Goal: Information Seeking & Learning: Find specific page/section

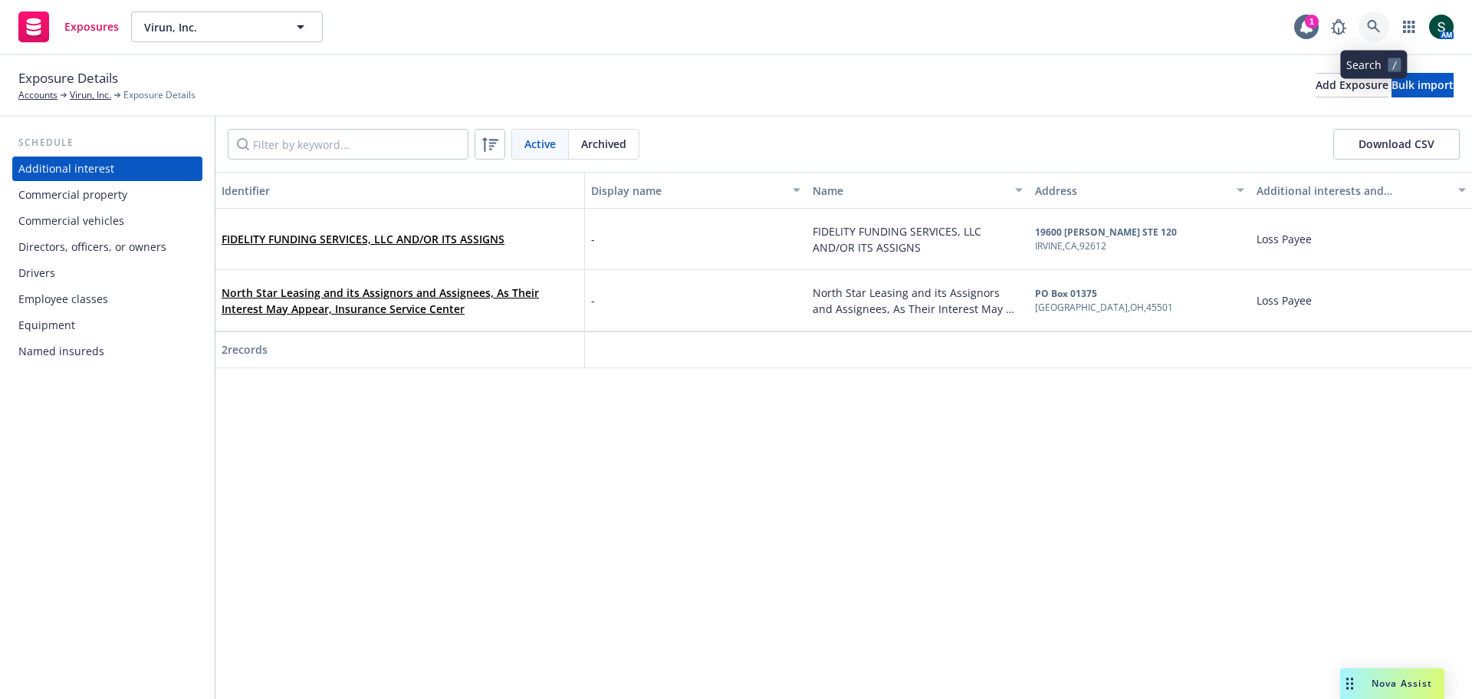
click at [1373, 25] on icon at bounding box center [1374, 27] width 14 height 14
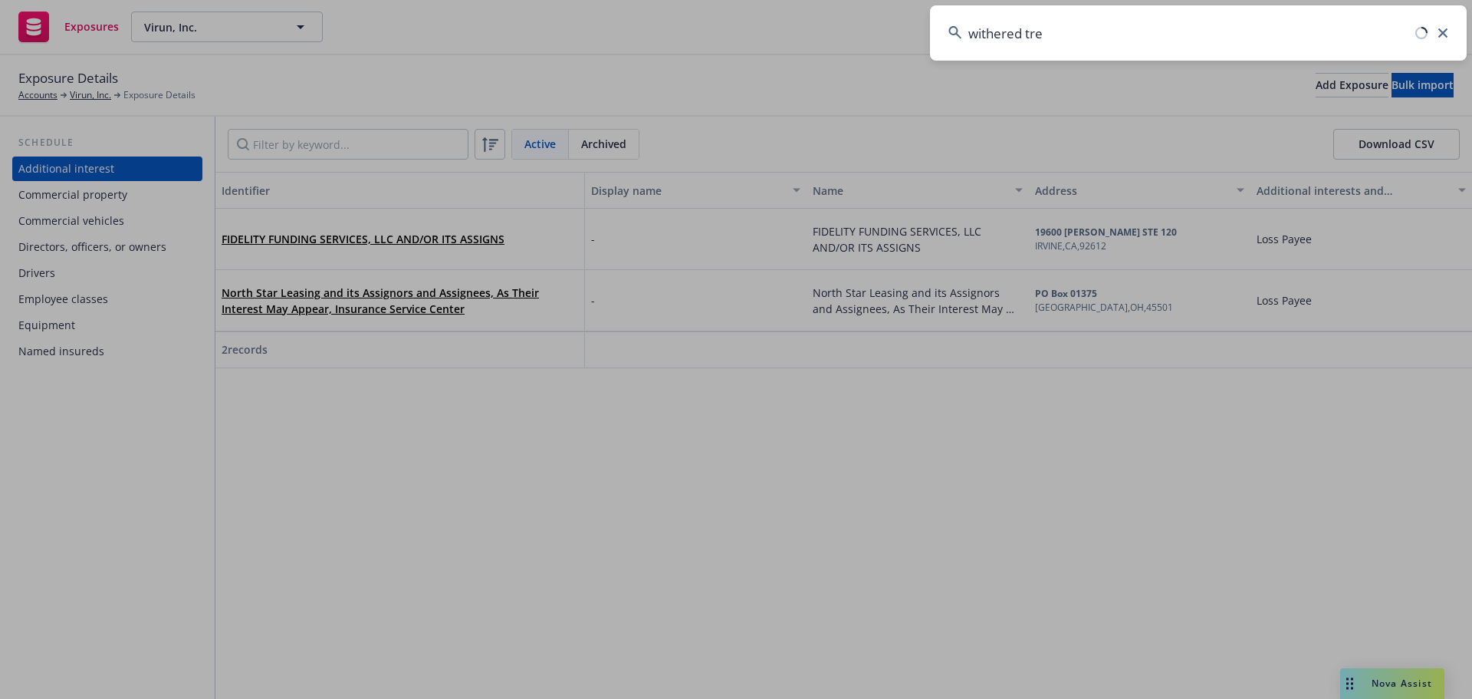
type input "withered tree"
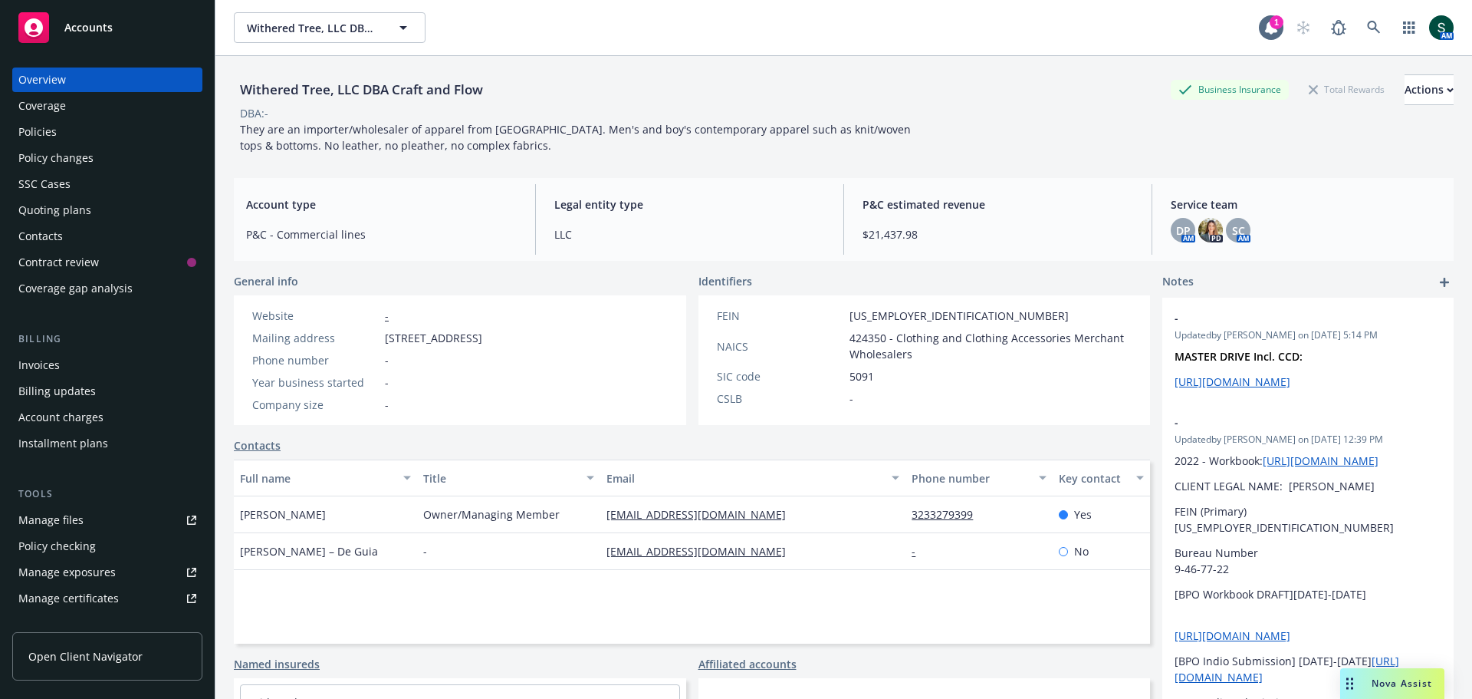
click at [42, 129] on div "Policies" at bounding box center [37, 132] width 38 height 25
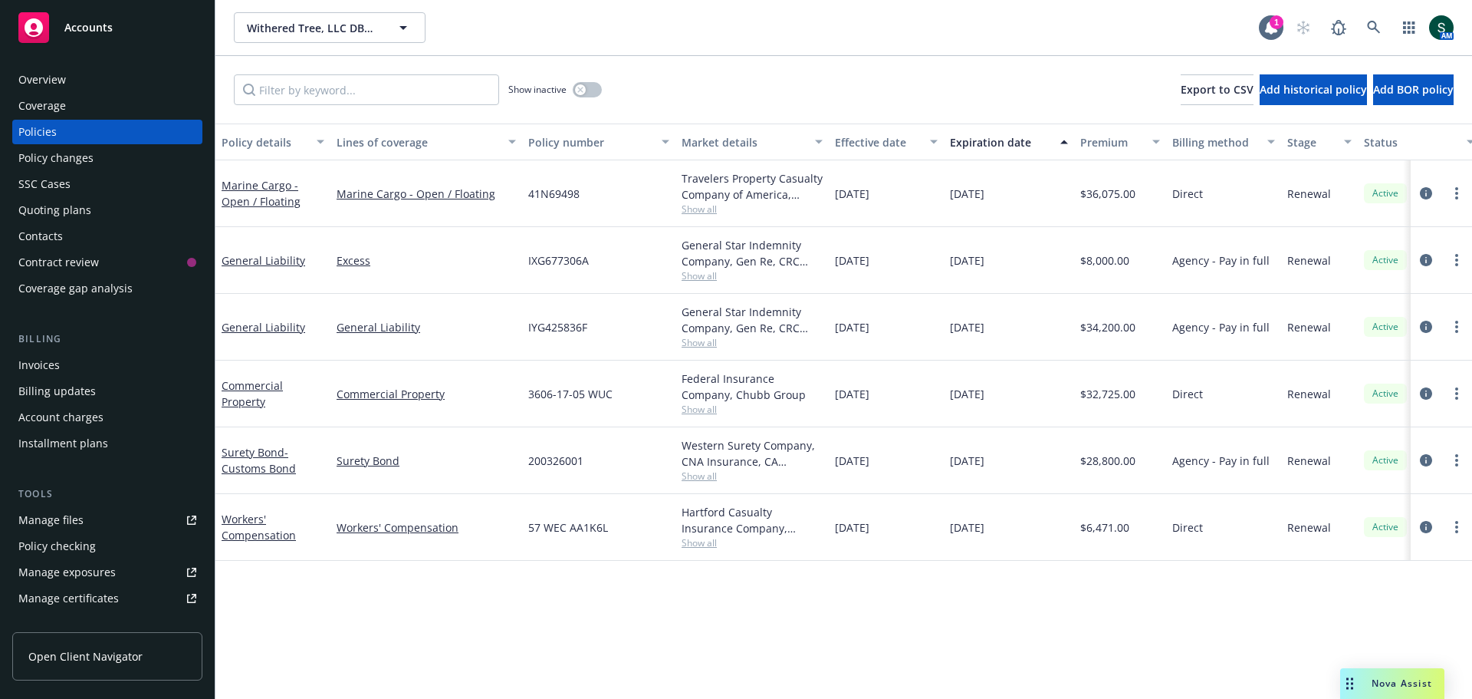
click at [43, 84] on div "Overview" at bounding box center [42, 79] width 48 height 25
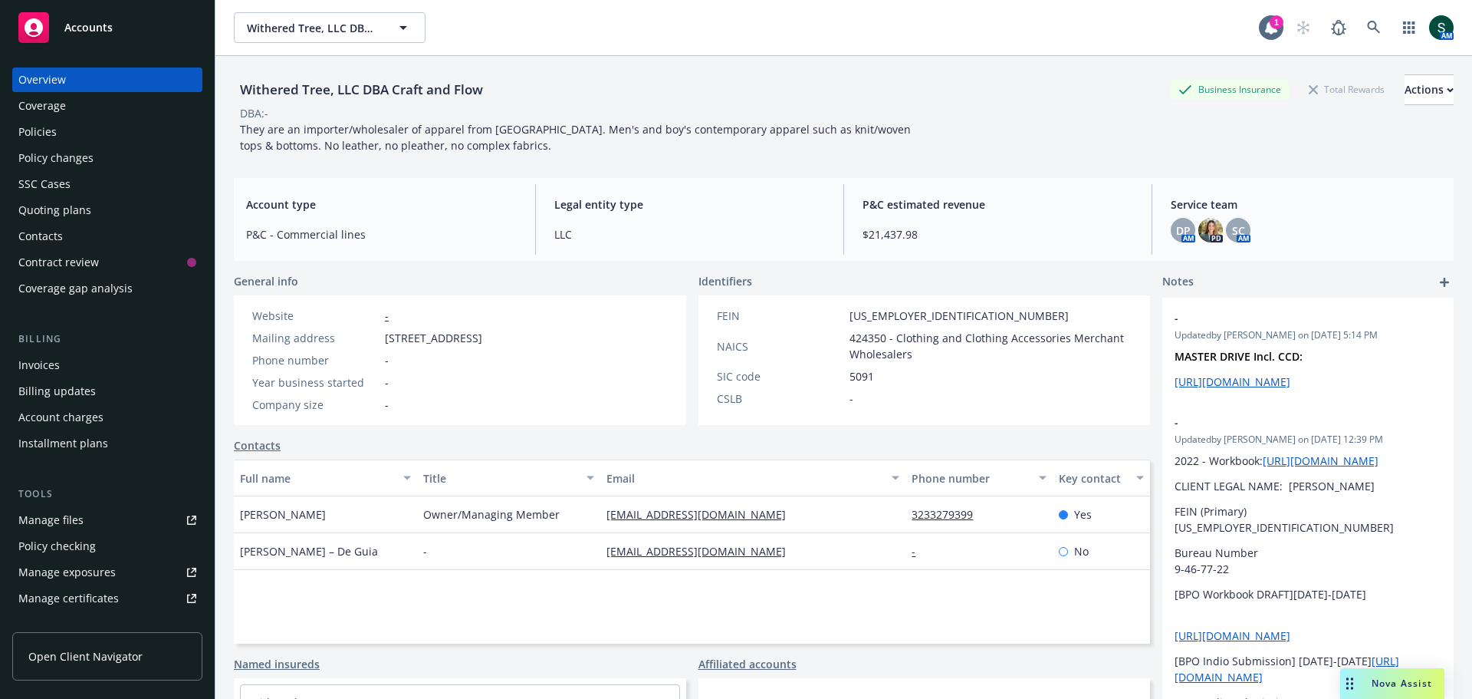
scroll to position [77, 0]
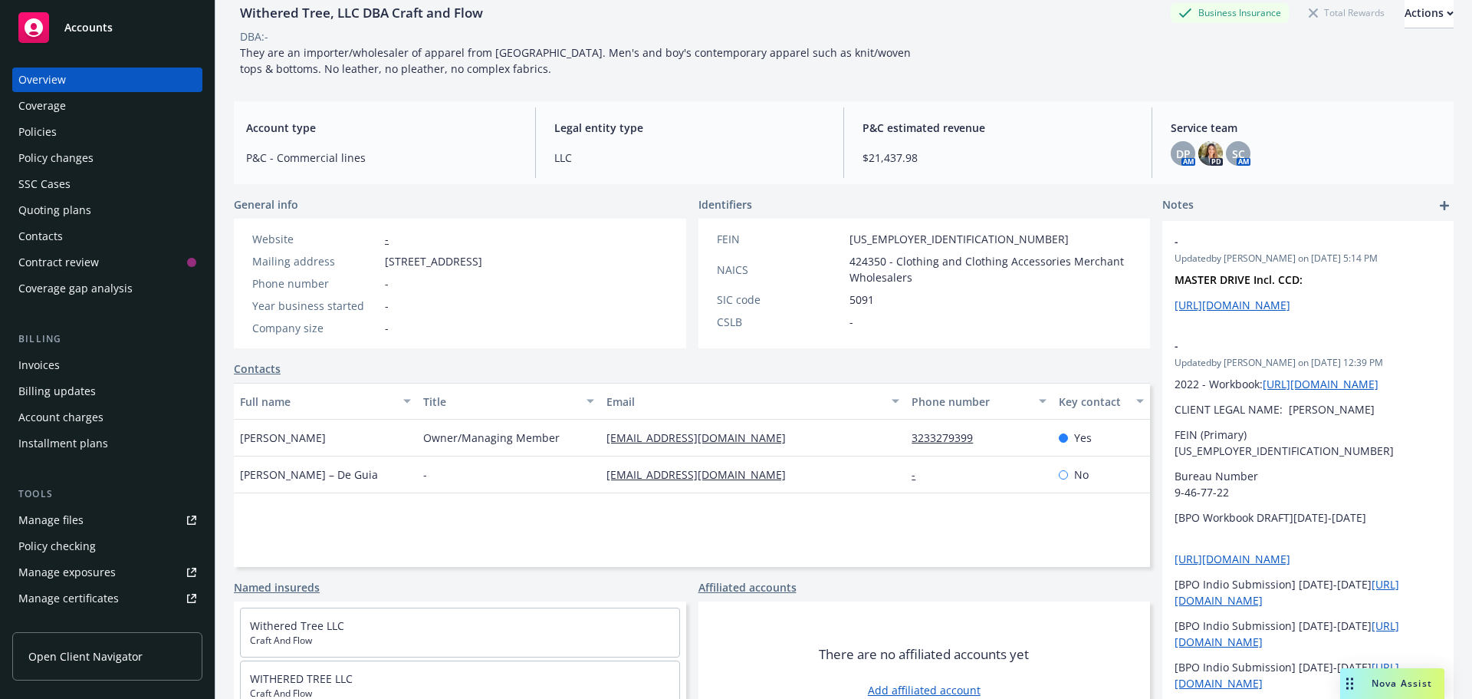
click at [64, 136] on div "Policies" at bounding box center [107, 132] width 178 height 25
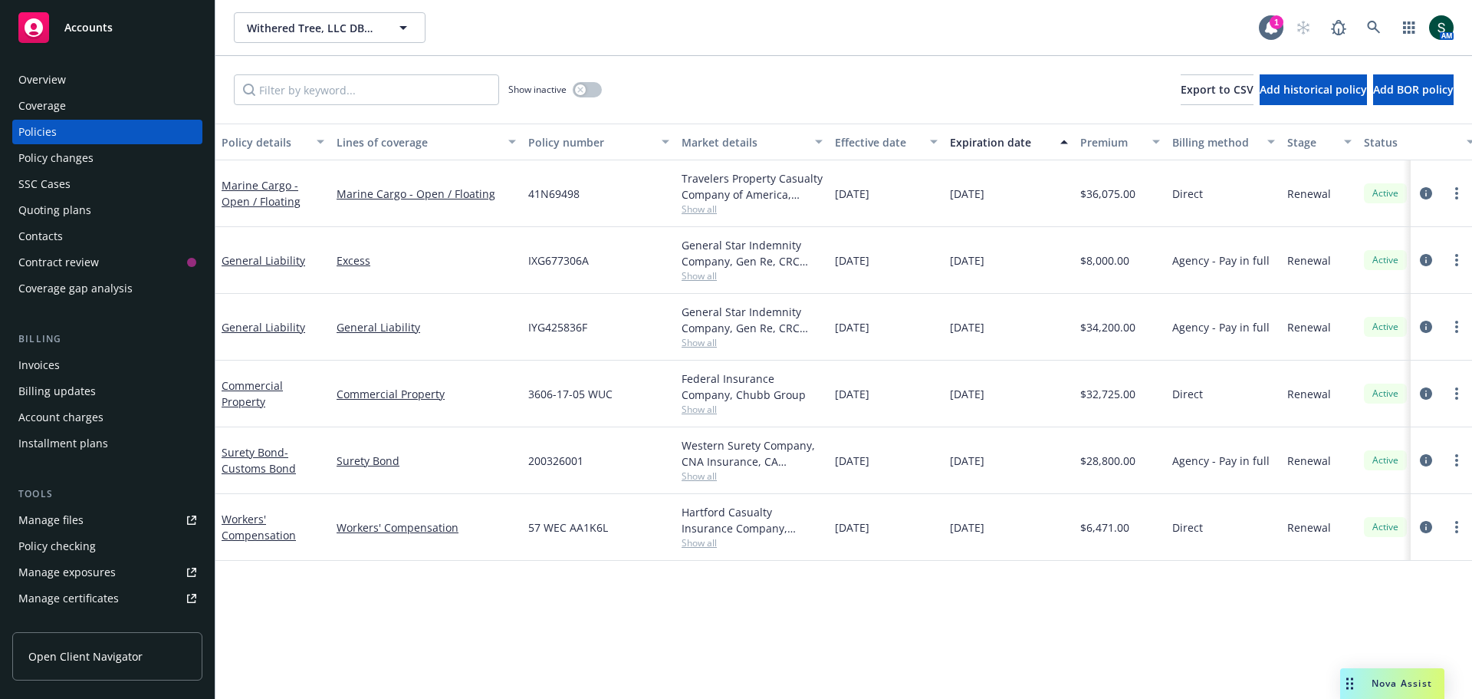
click at [78, 35] on div "Accounts" at bounding box center [107, 27] width 178 height 31
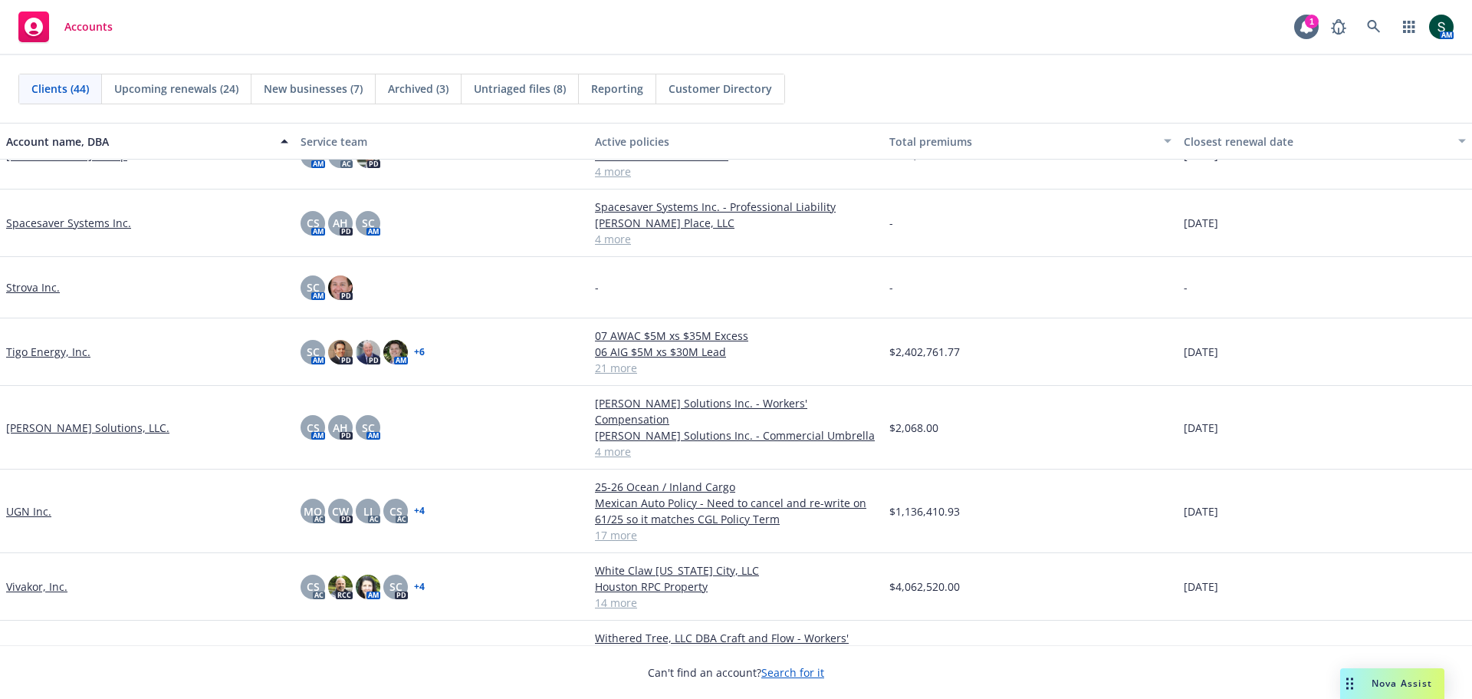
scroll to position [2305, 0]
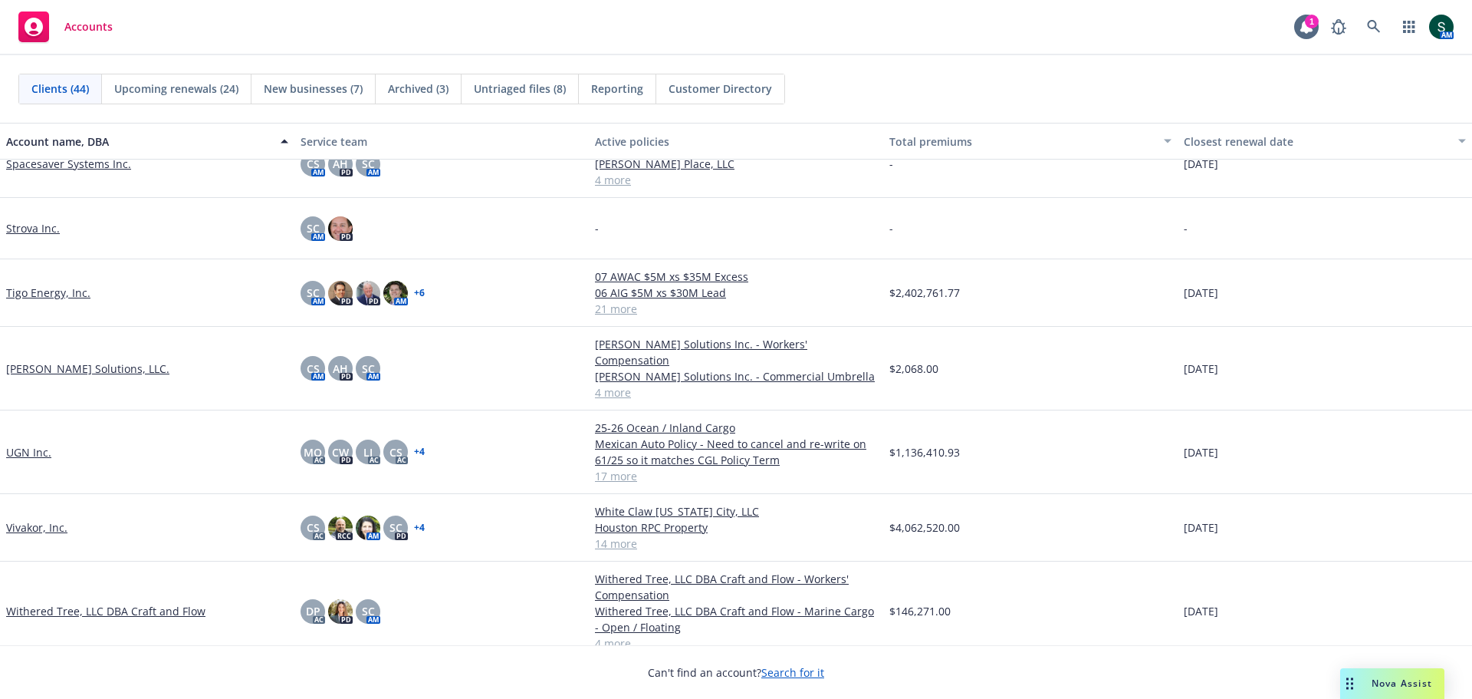
click at [35, 603] on link "Withered Tree, LLC DBA Craft and Flow" at bounding box center [105, 611] width 199 height 16
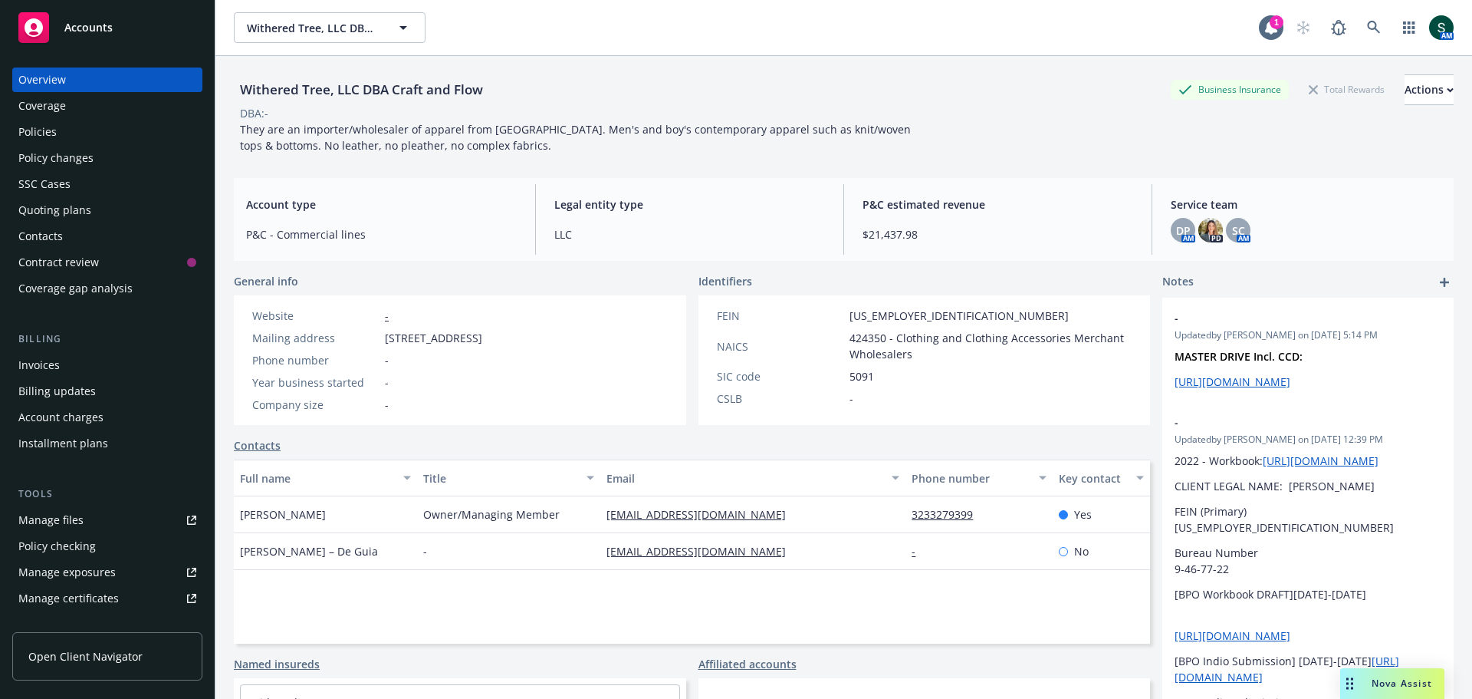
click at [28, 132] on div "Policies" at bounding box center [37, 132] width 38 height 25
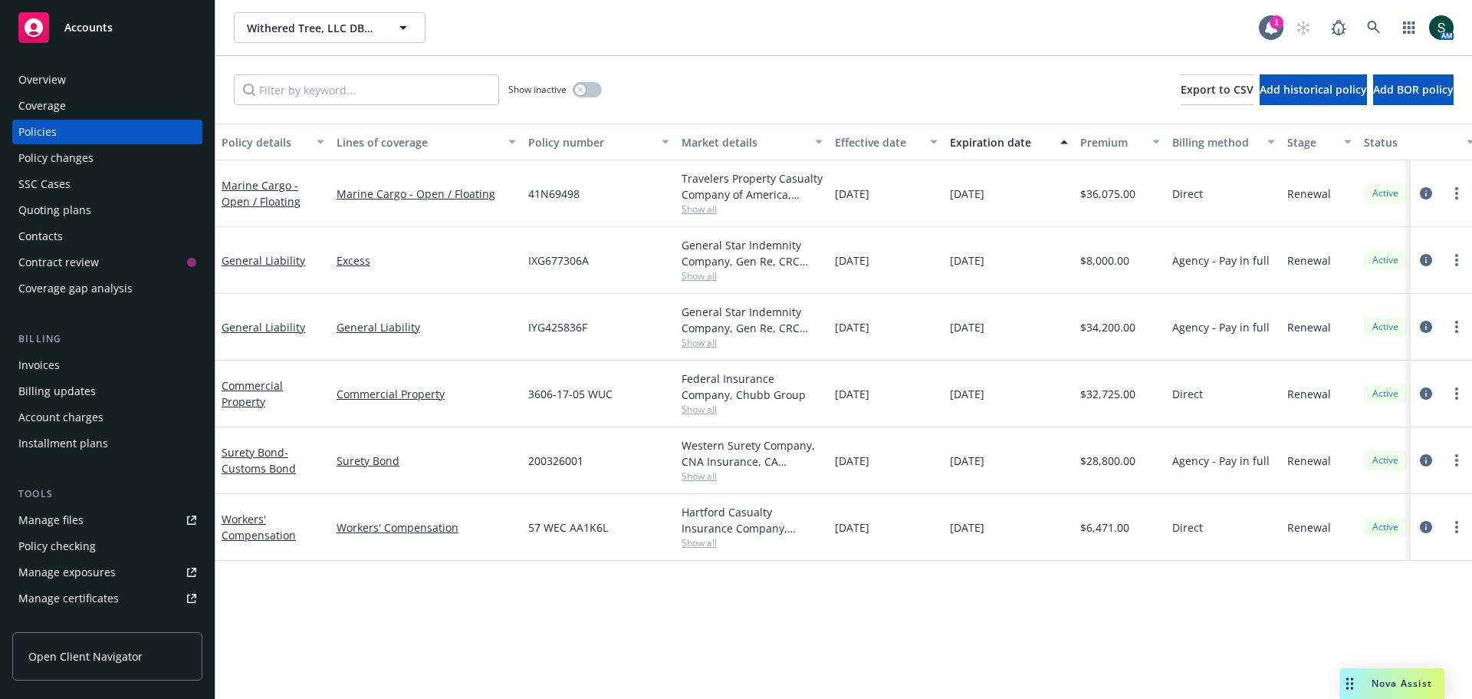
click at [31, 92] on div "Overview Coverage Policies Policy changes SSC Cases Quoting plans Contacts Cont…" at bounding box center [107, 183] width 190 height 233
click at [32, 83] on div "Overview" at bounding box center [42, 79] width 48 height 25
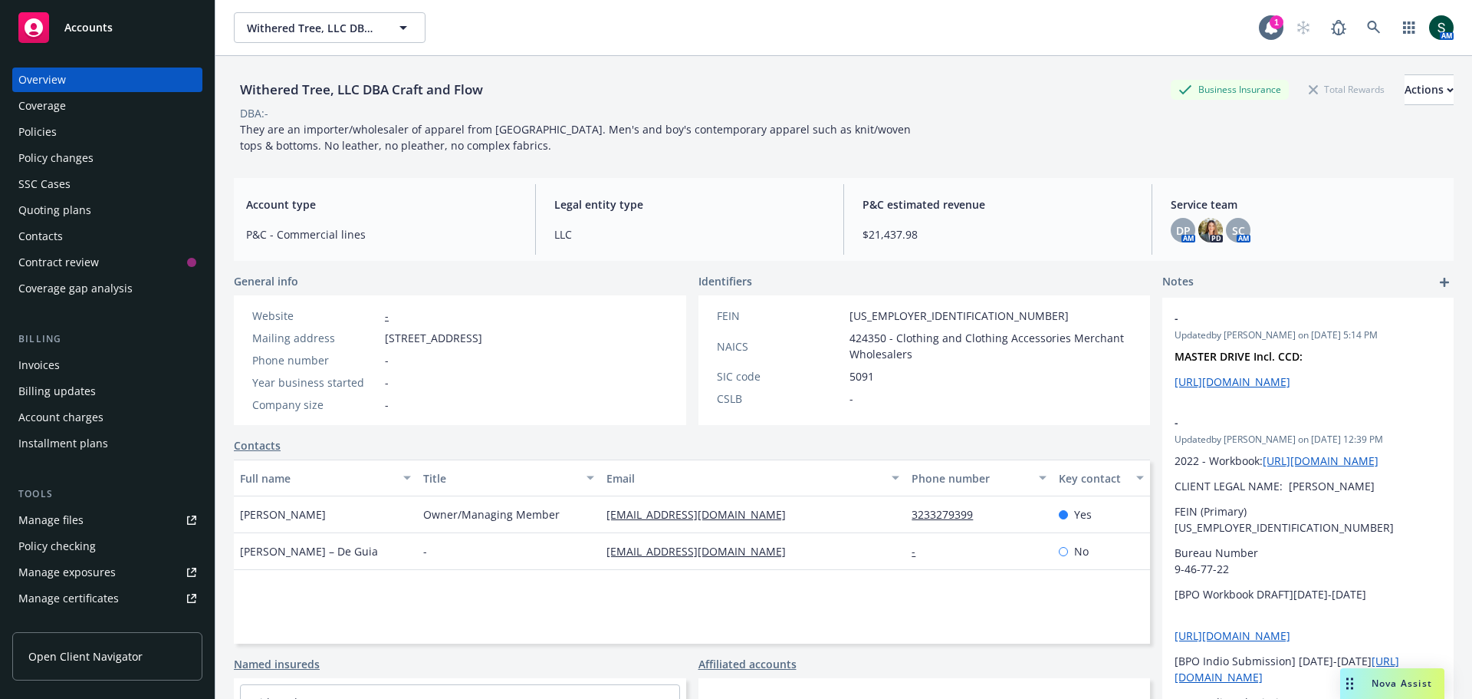
click at [59, 130] on div "Policies" at bounding box center [107, 132] width 178 height 25
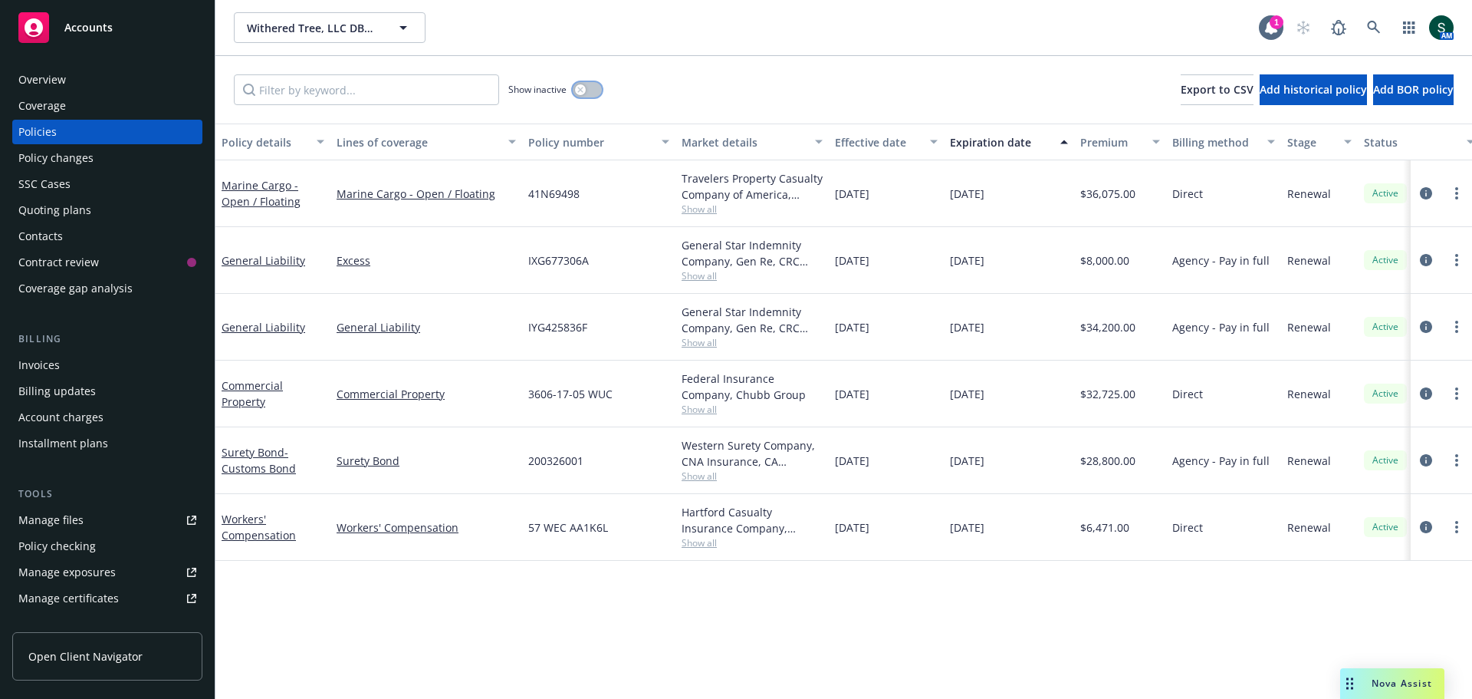
click at [586, 89] on div "button" at bounding box center [580, 89] width 11 height 11
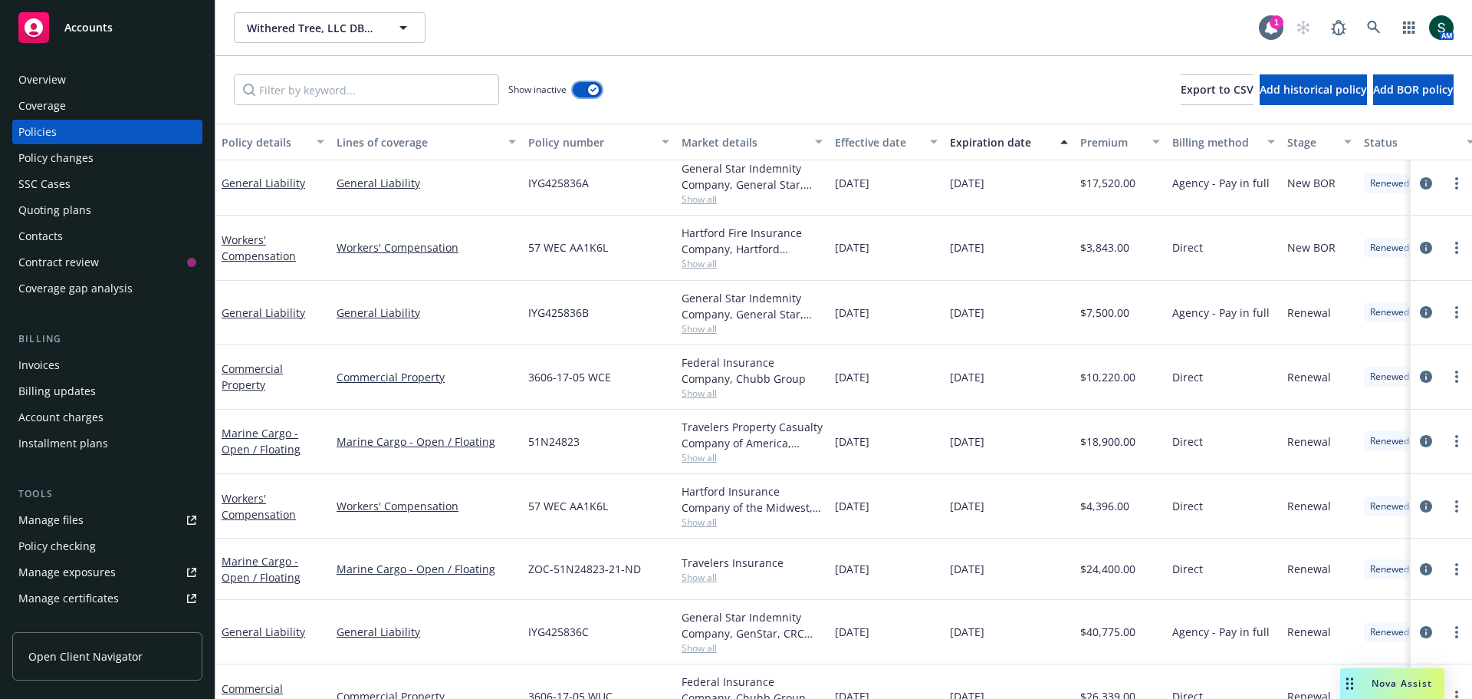
scroll to position [77, 0]
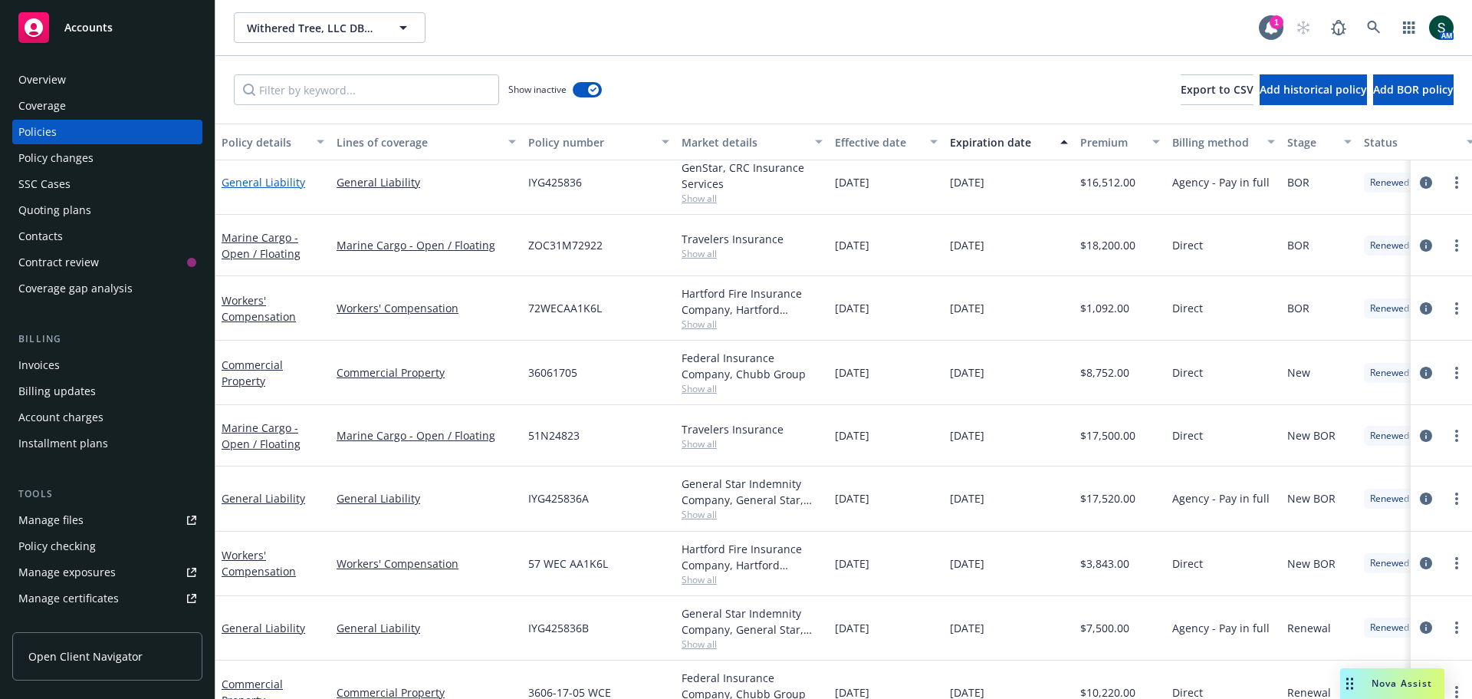
click at [255, 182] on link "General Liability" at bounding box center [264, 182] width 84 height 15
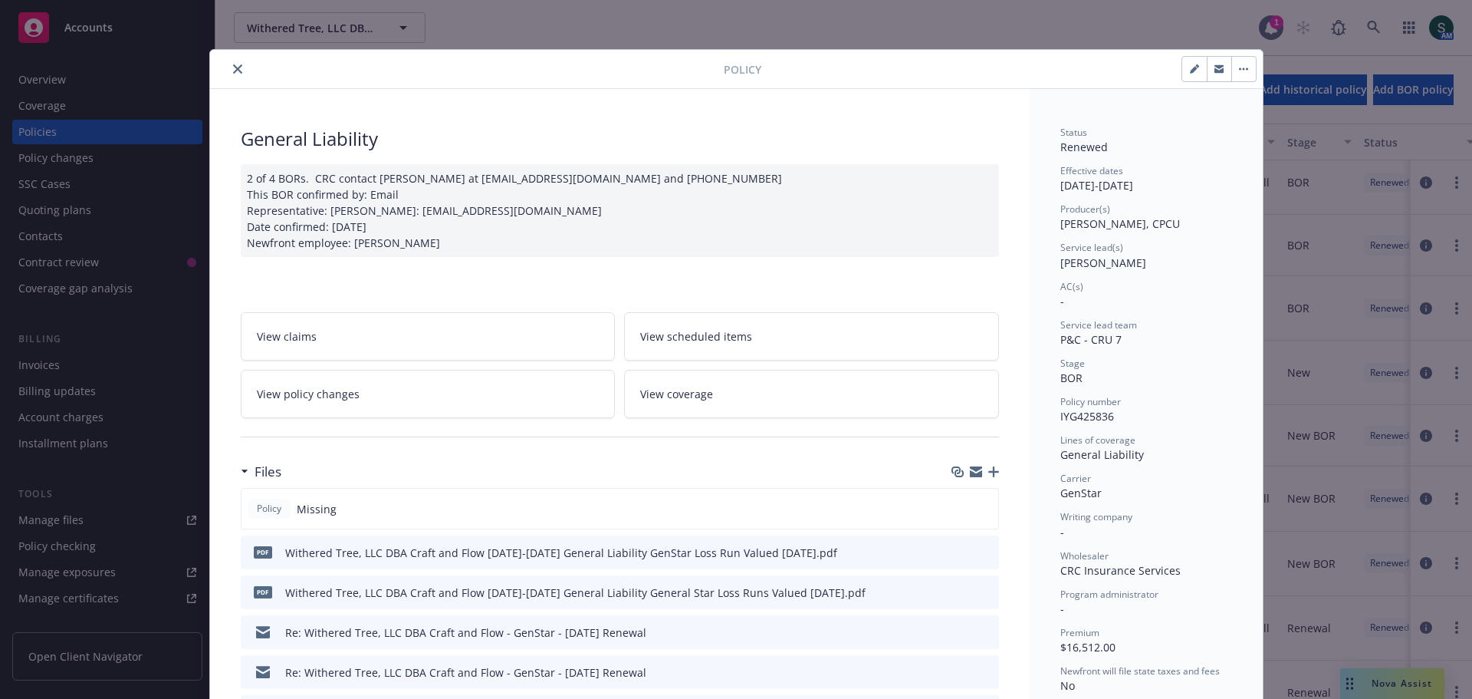
scroll to position [77, 0]
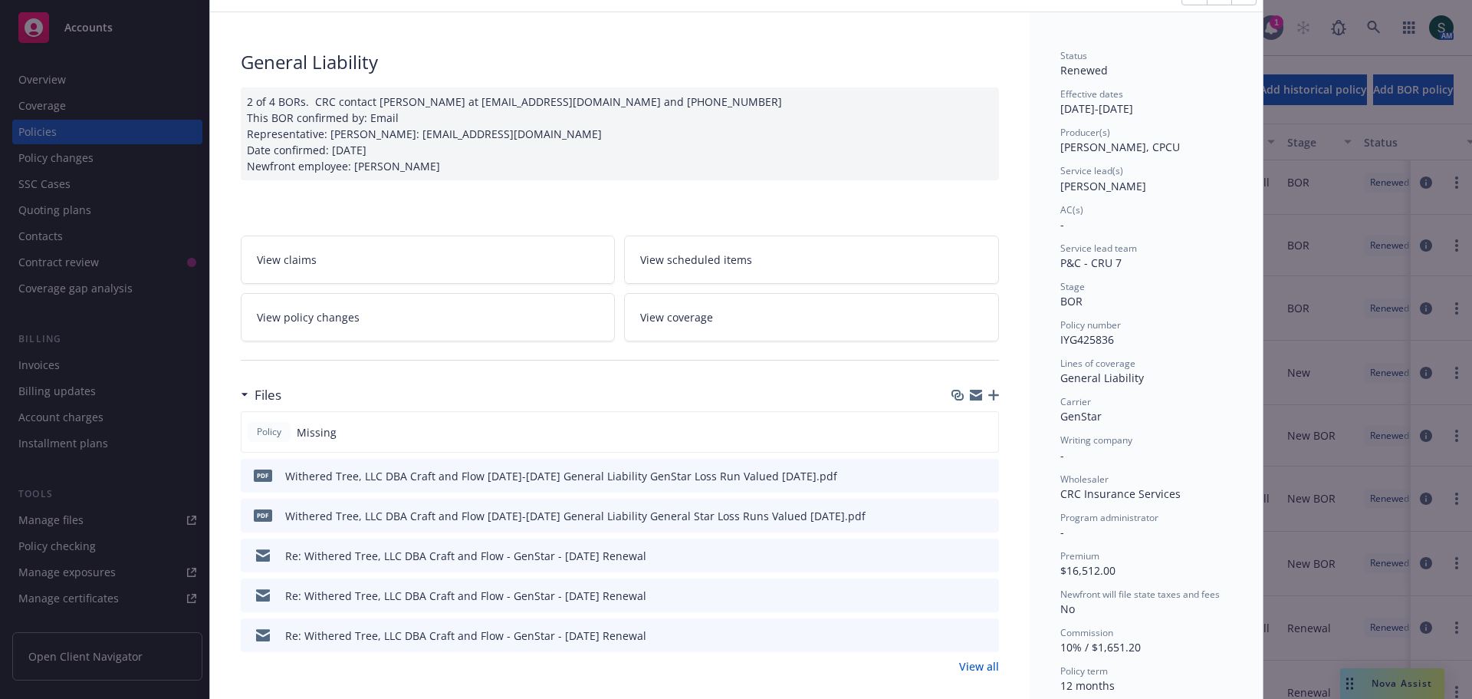
click at [980, 597] on icon "preview file" at bounding box center [985, 594] width 14 height 11
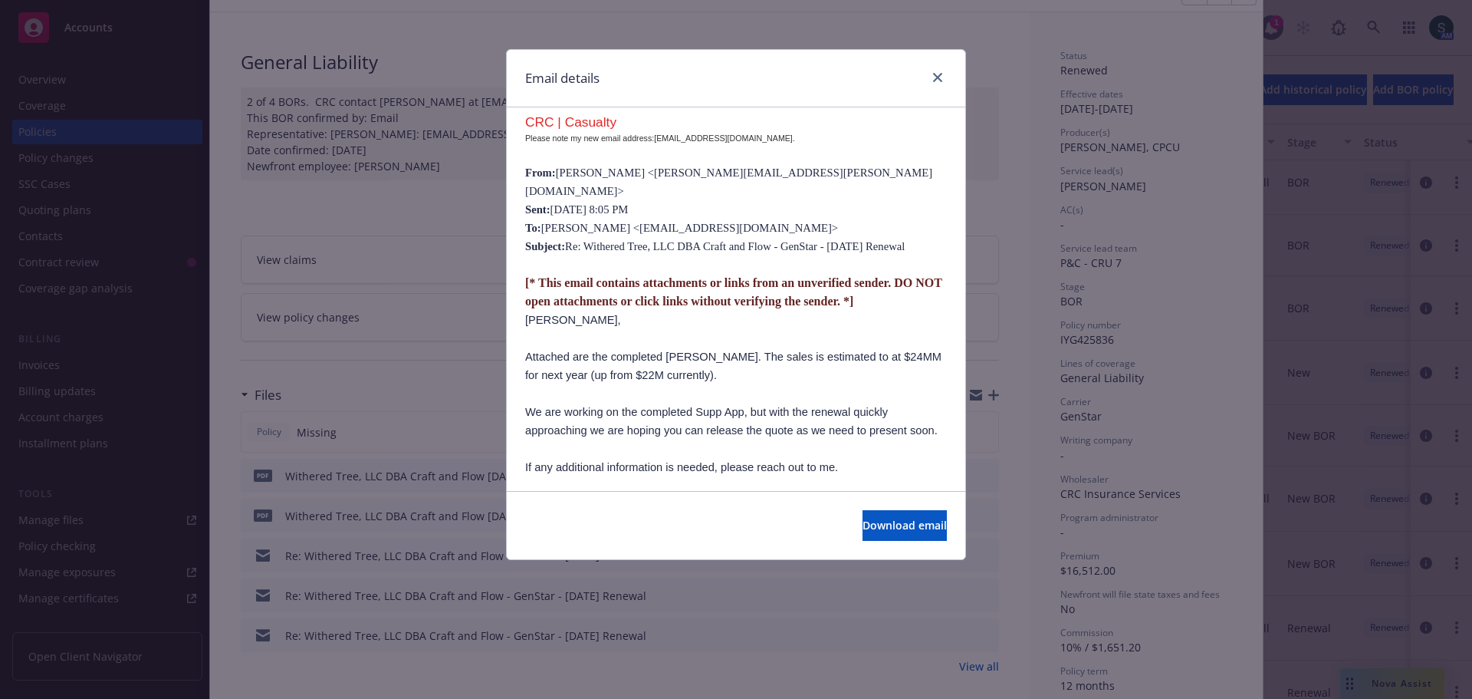
scroll to position [751, 0]
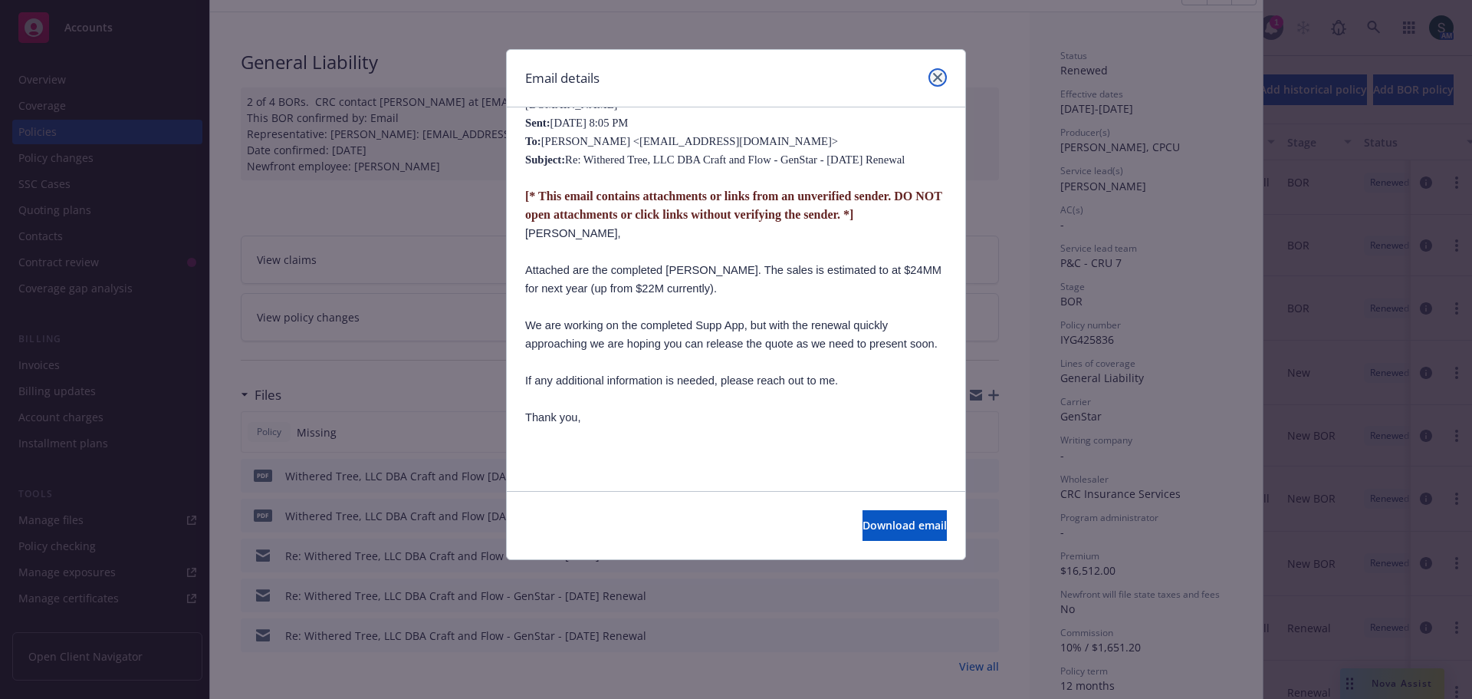
click at [942, 82] on link "close" at bounding box center [938, 77] width 18 height 18
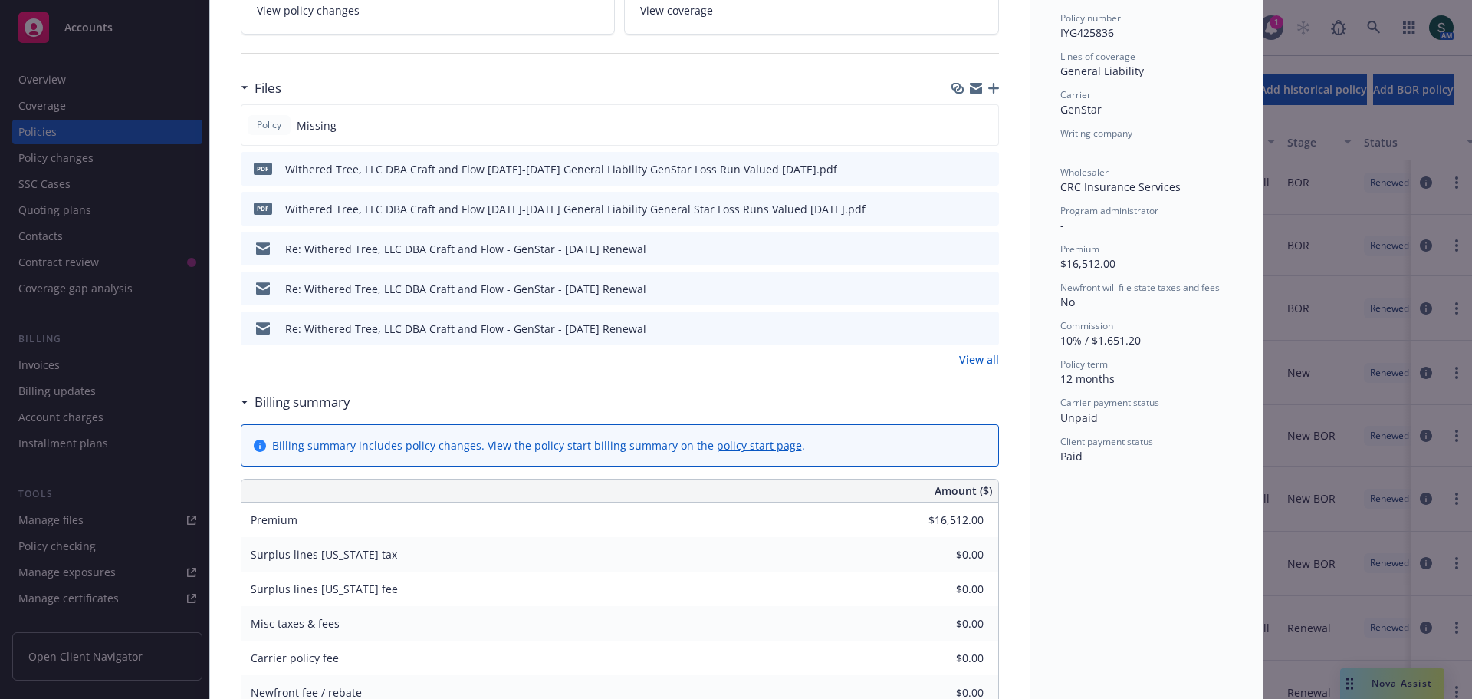
scroll to position [0, 0]
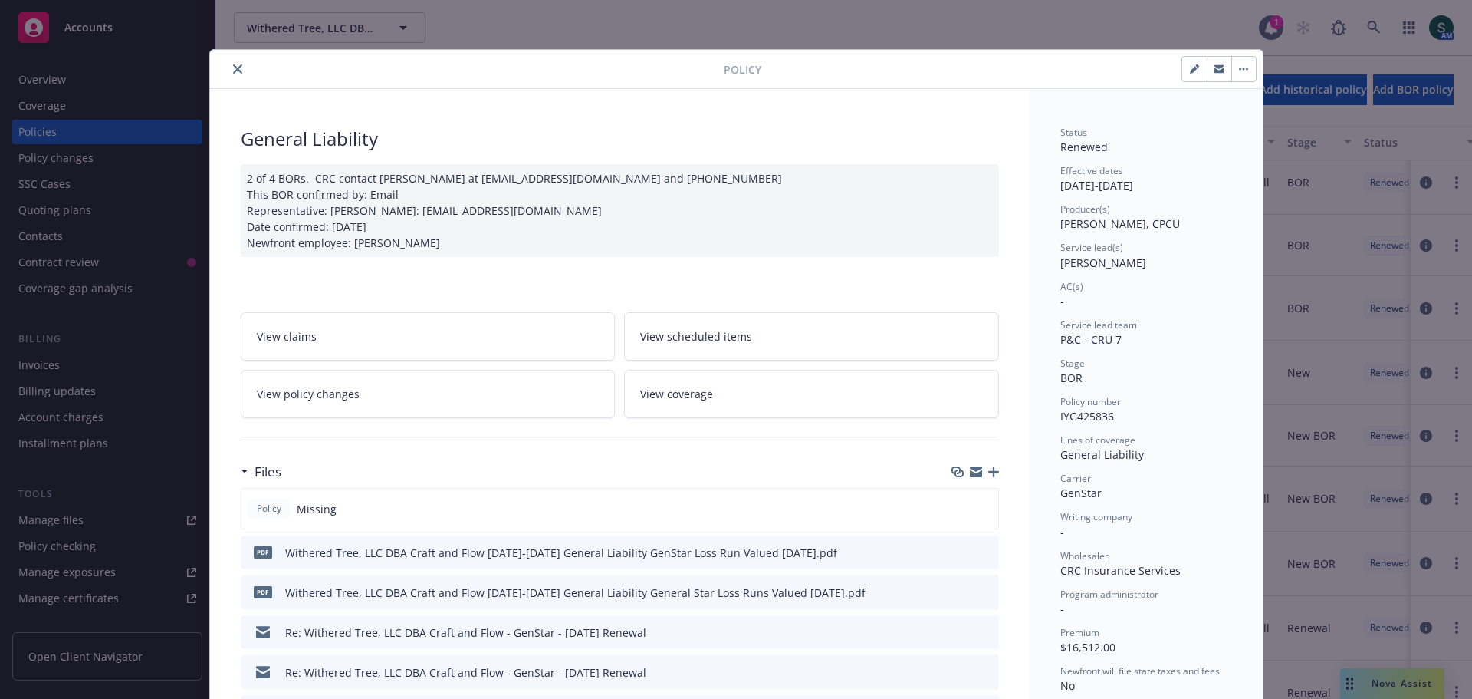
click at [233, 67] on icon "close" at bounding box center [237, 68] width 9 height 9
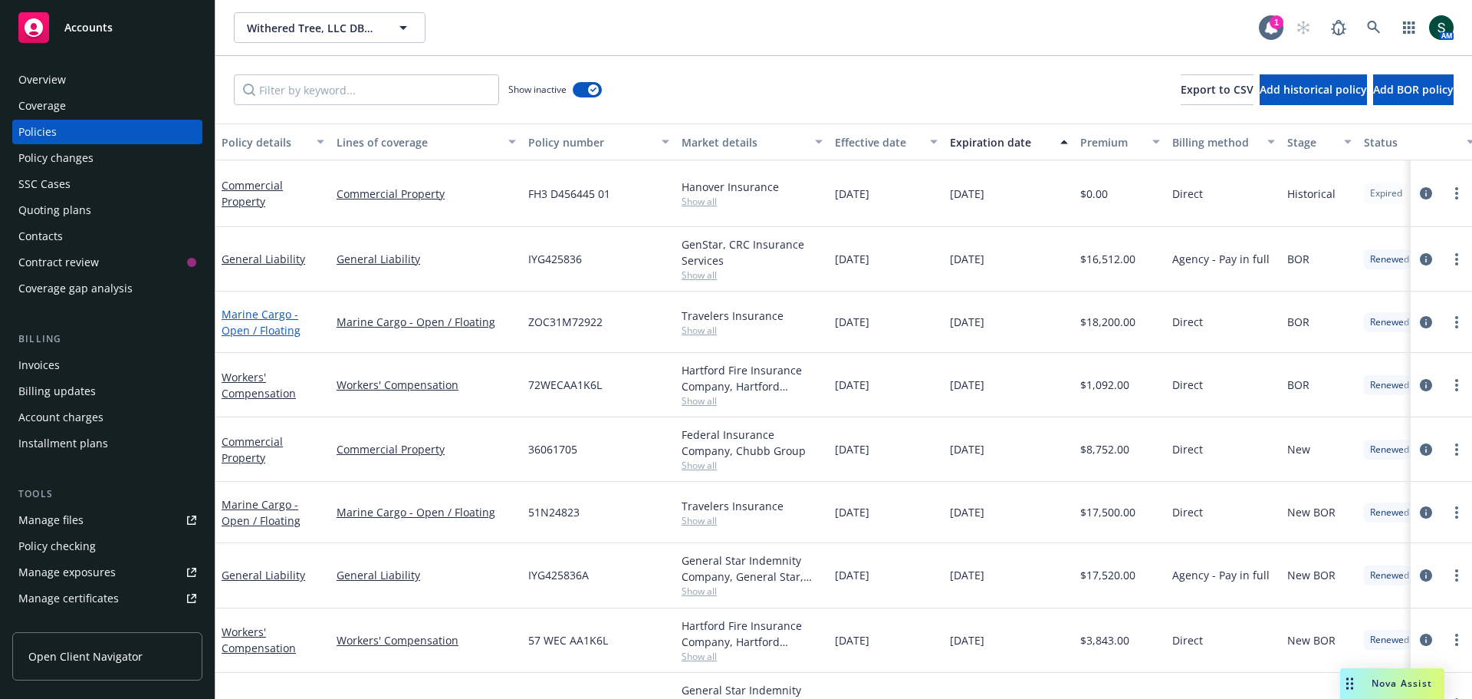
click at [252, 328] on link "Marine Cargo - Open / Floating" at bounding box center [261, 322] width 79 height 31
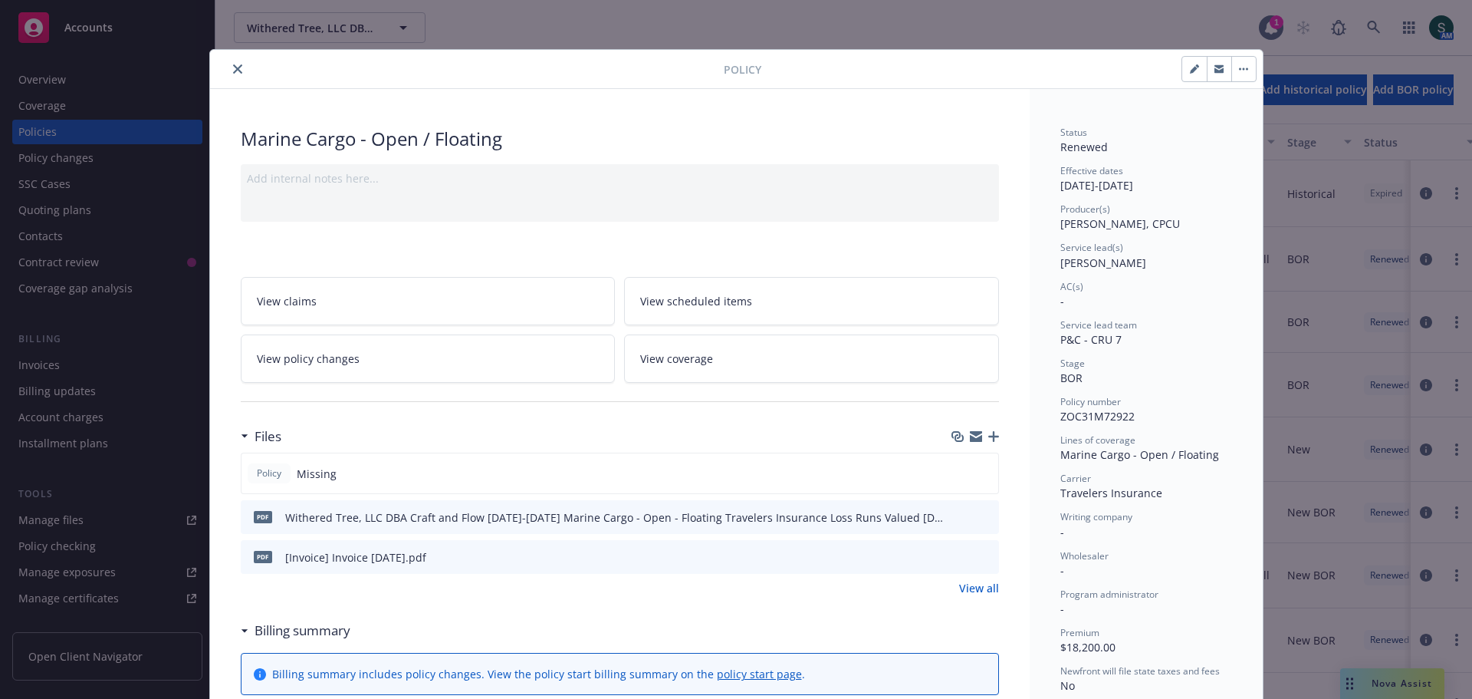
click at [233, 71] on icon "close" at bounding box center [237, 68] width 9 height 9
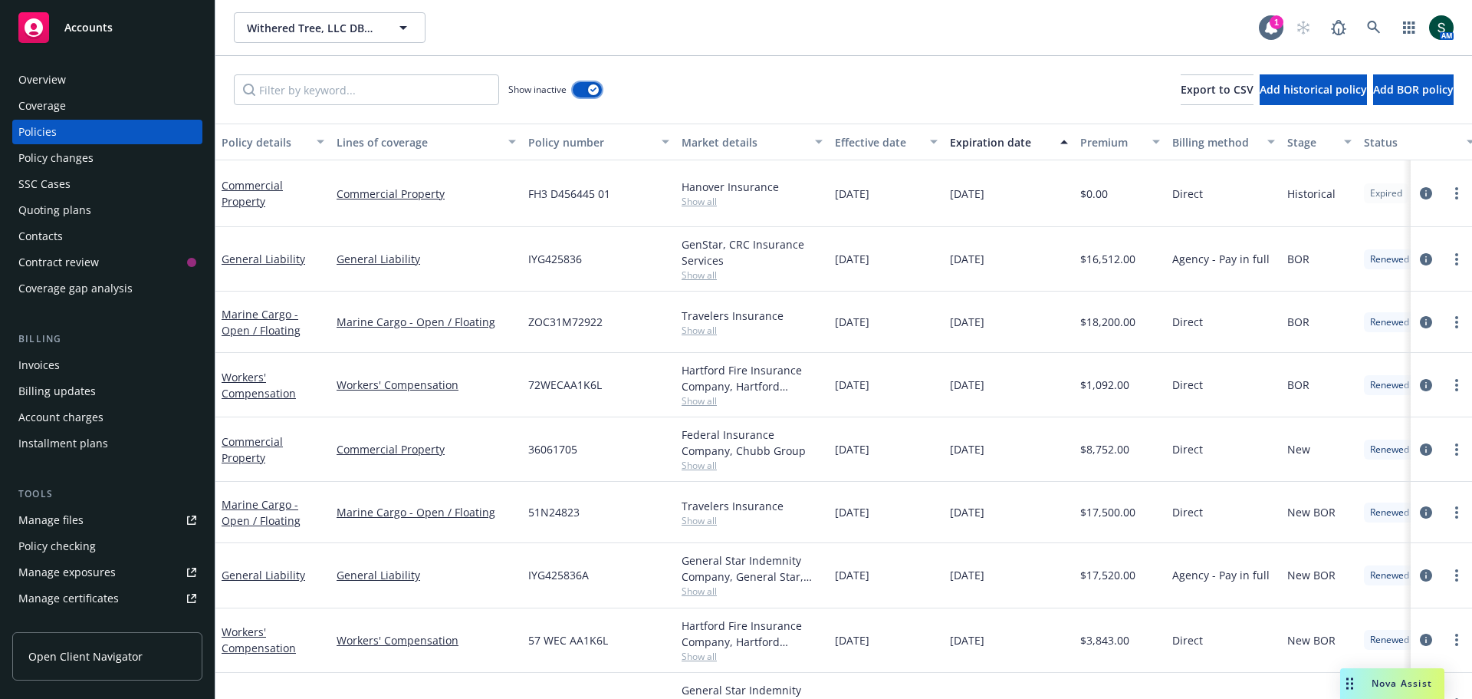
click at [575, 92] on button "button" at bounding box center [587, 89] width 29 height 15
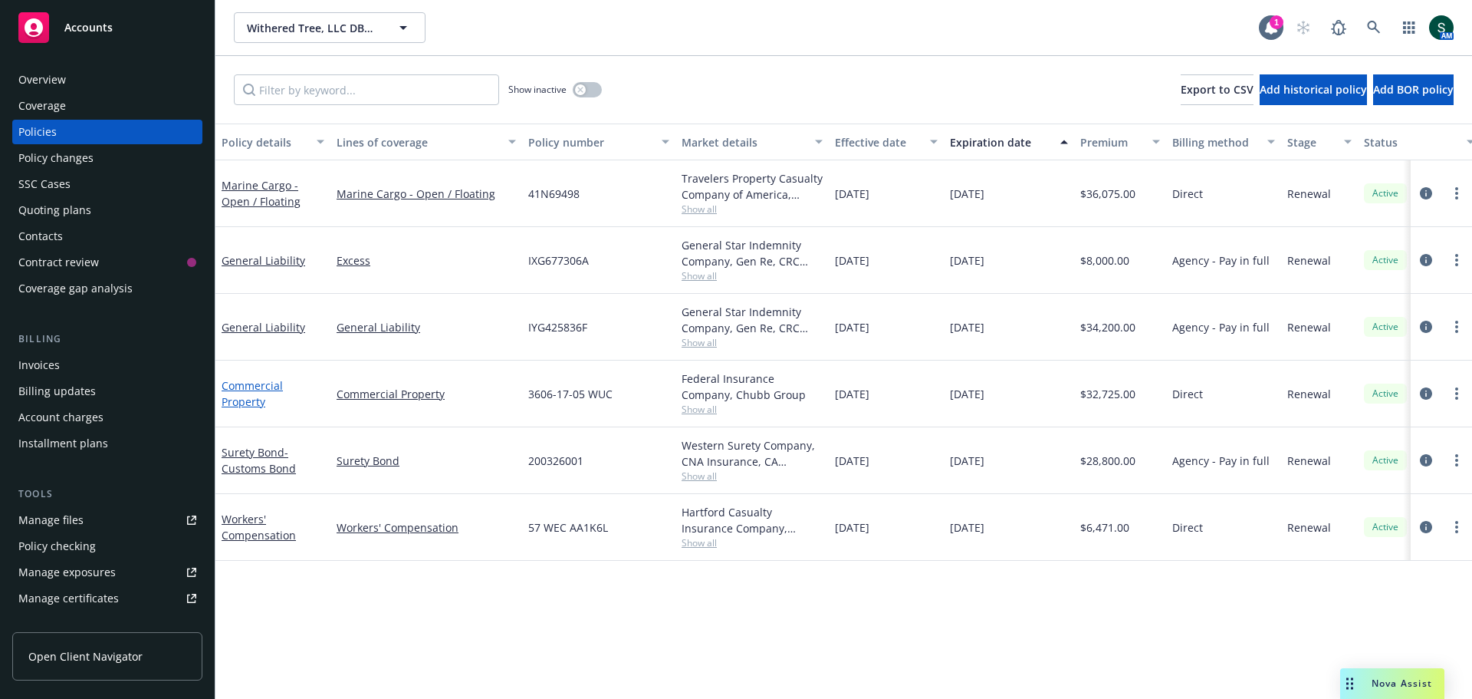
click at [252, 390] on link "Commercial Property" at bounding box center [252, 393] width 61 height 31
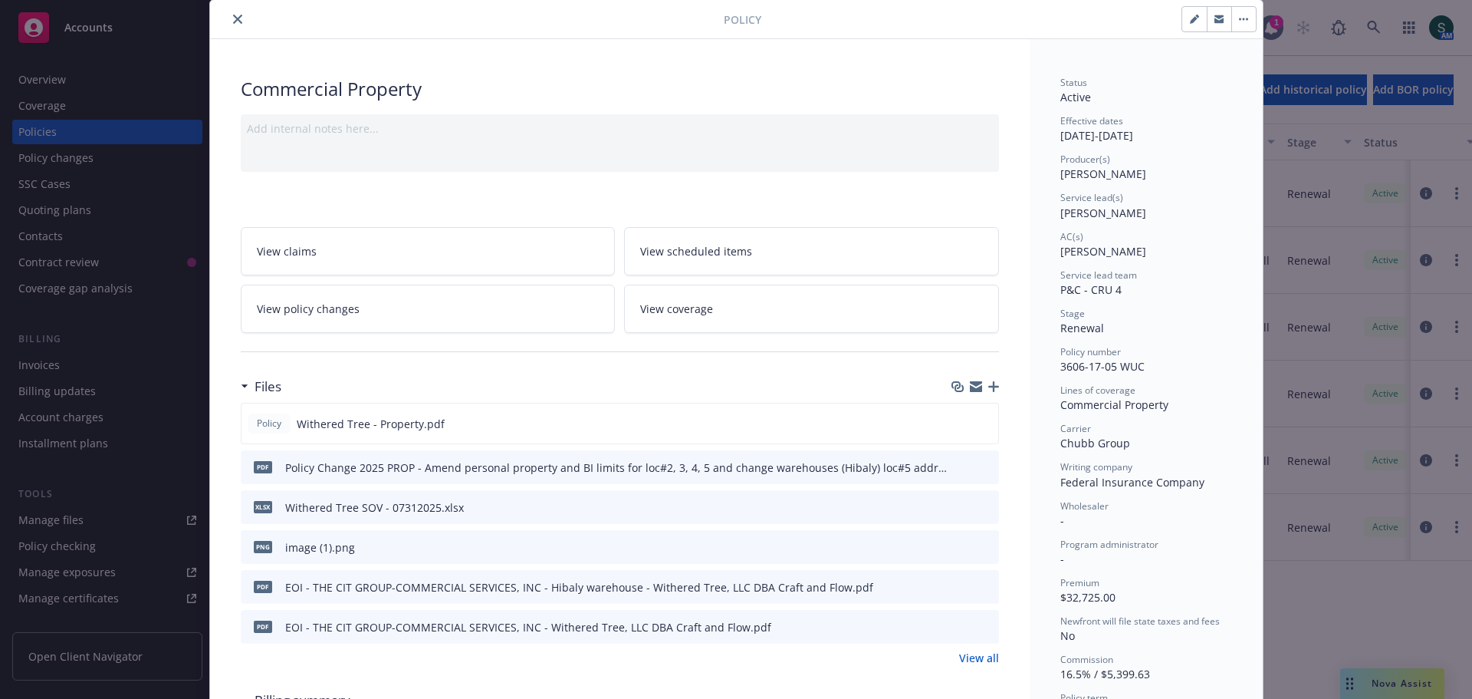
scroll to position [77, 0]
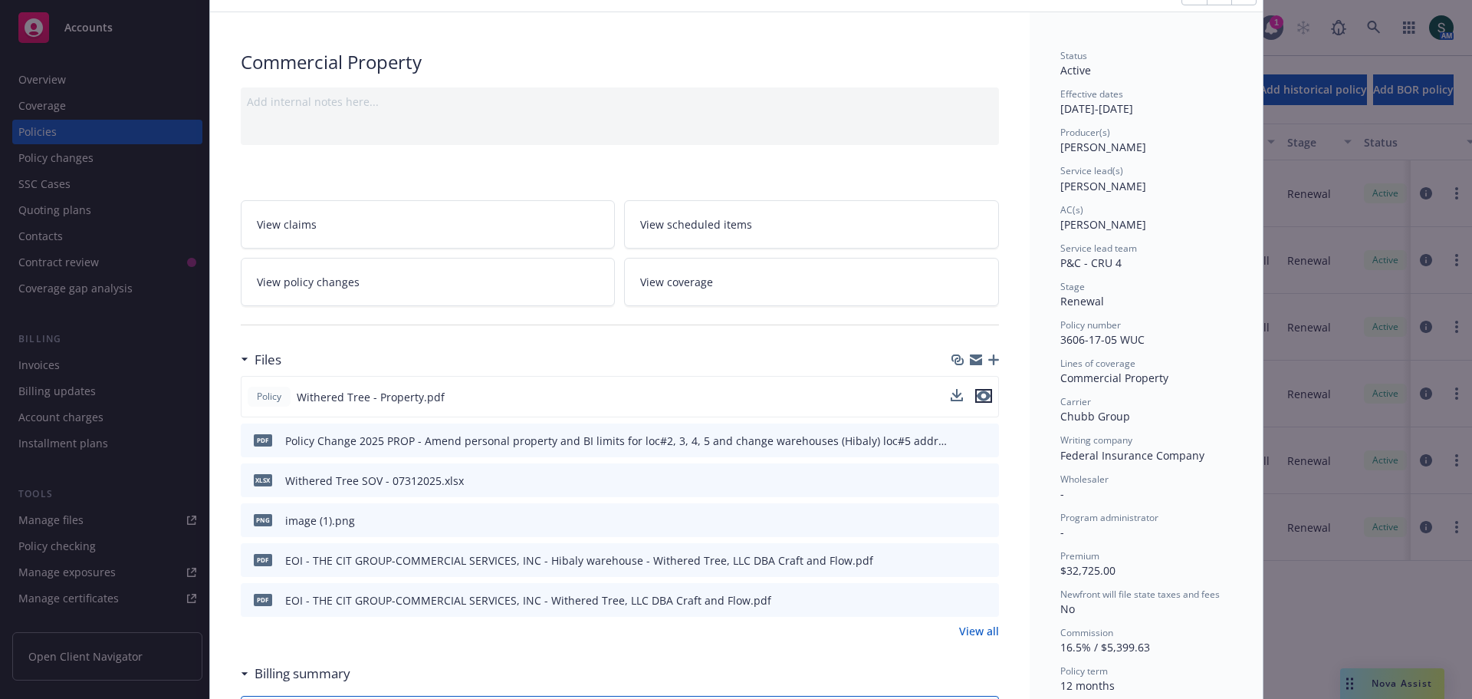
click at [980, 390] on icon "preview file" at bounding box center [984, 395] width 14 height 11
click at [978, 437] on icon "preview file" at bounding box center [985, 439] width 14 height 11
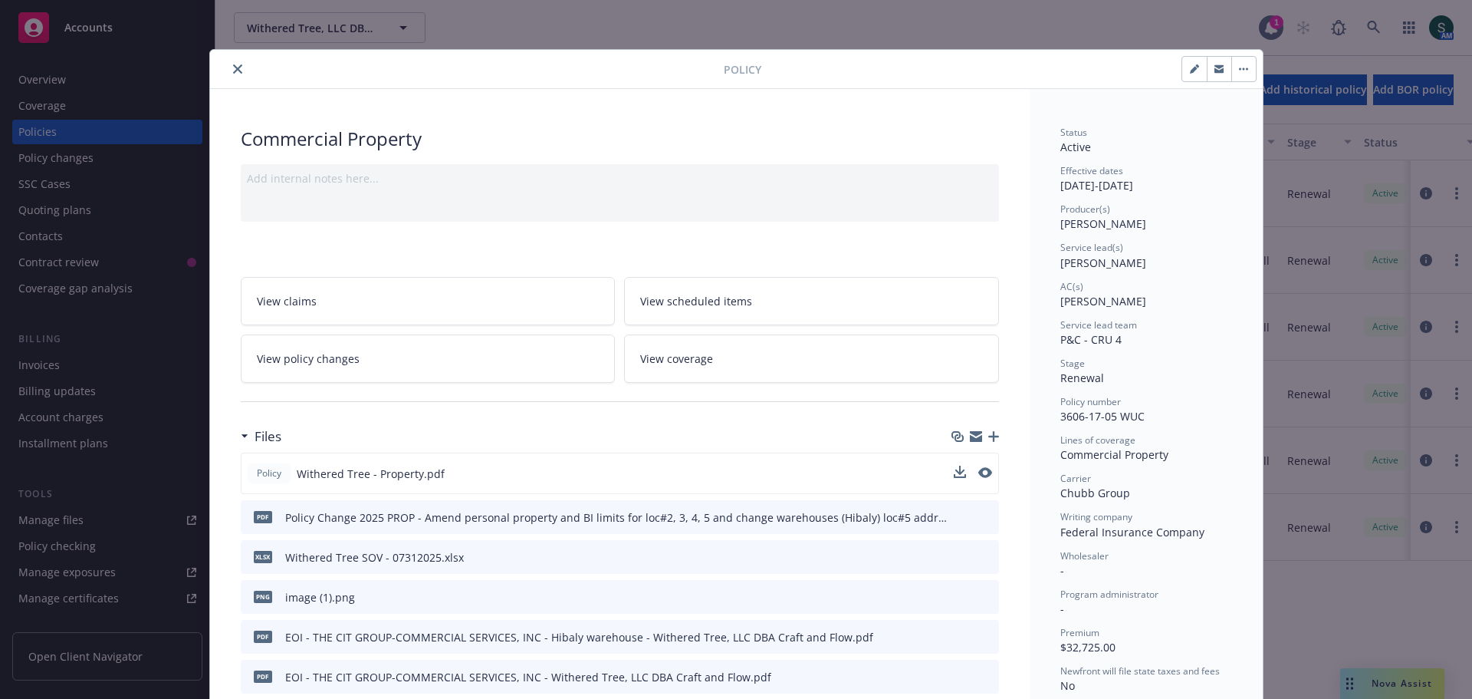
click at [229, 74] on button "close" at bounding box center [238, 69] width 18 height 18
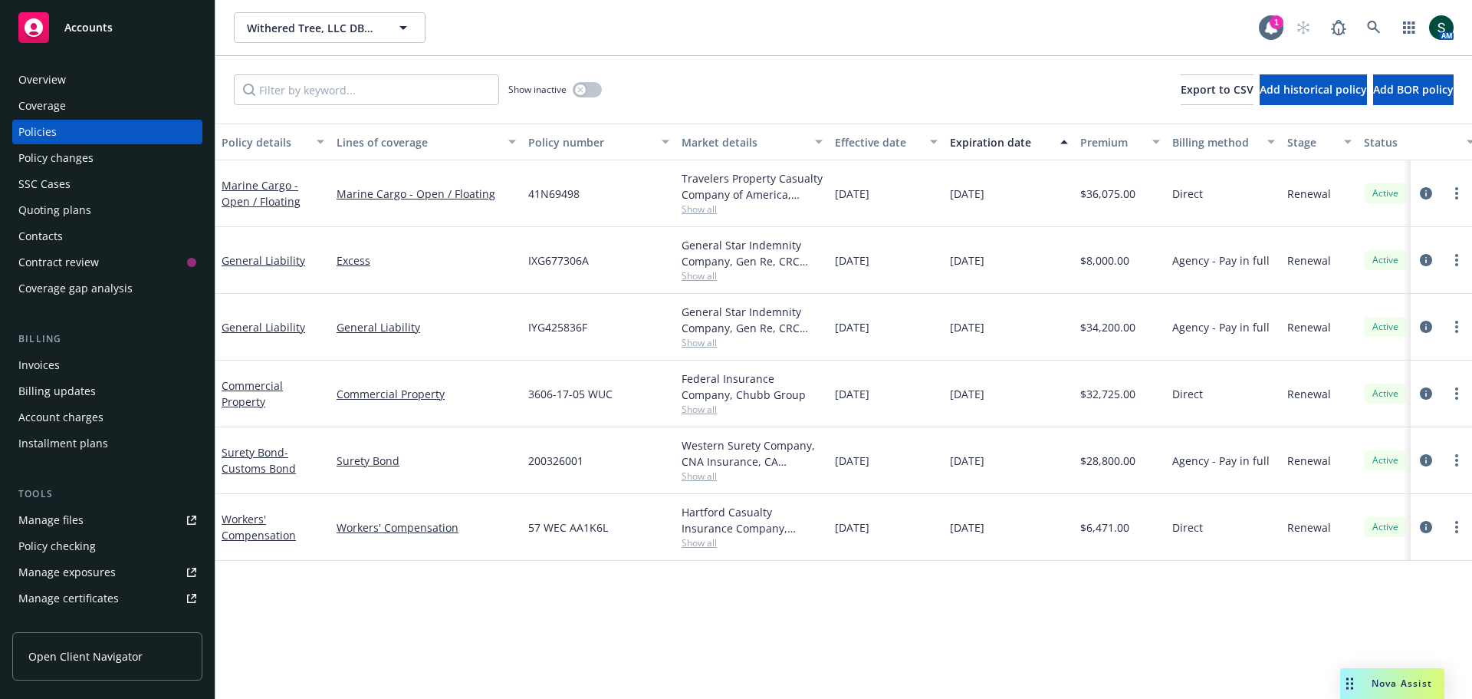
click at [92, 31] on span "Accounts" at bounding box center [88, 27] width 48 height 12
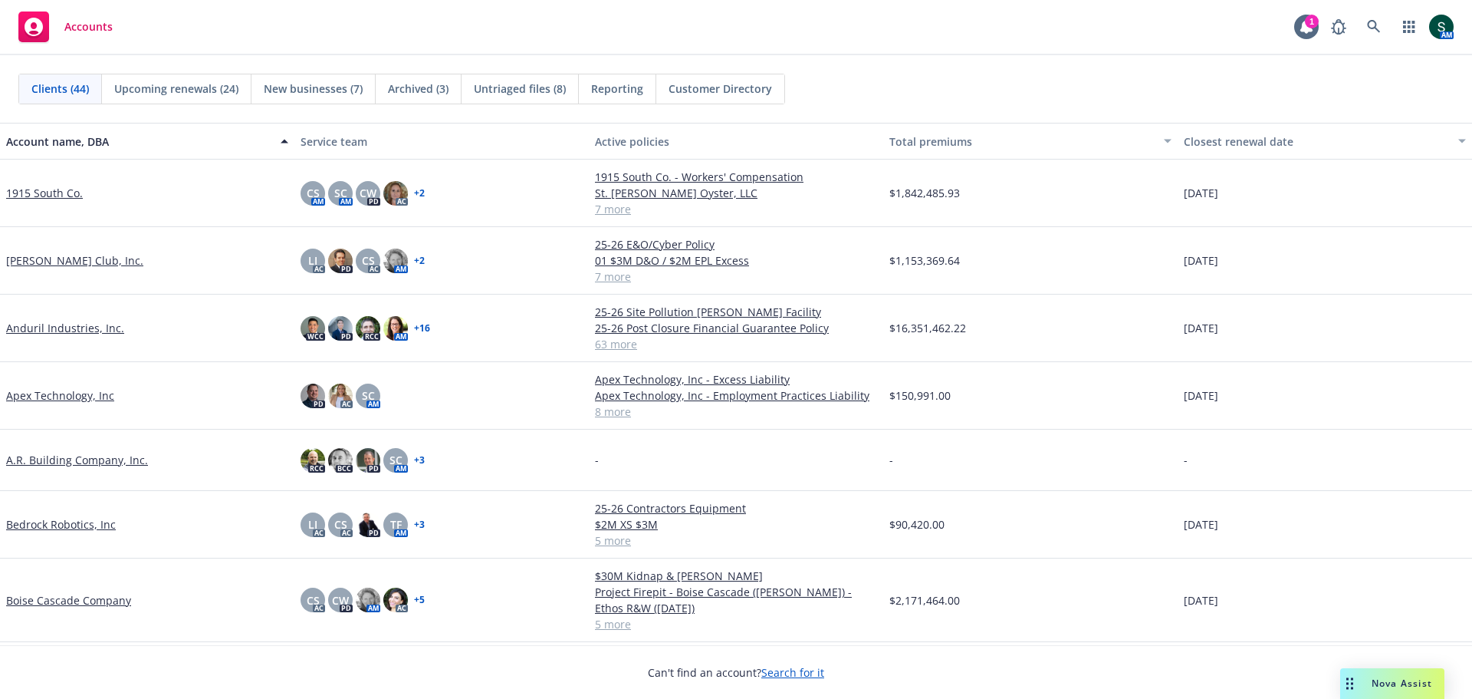
click at [72, 330] on link "Anduril Industries, Inc." at bounding box center [65, 328] width 118 height 16
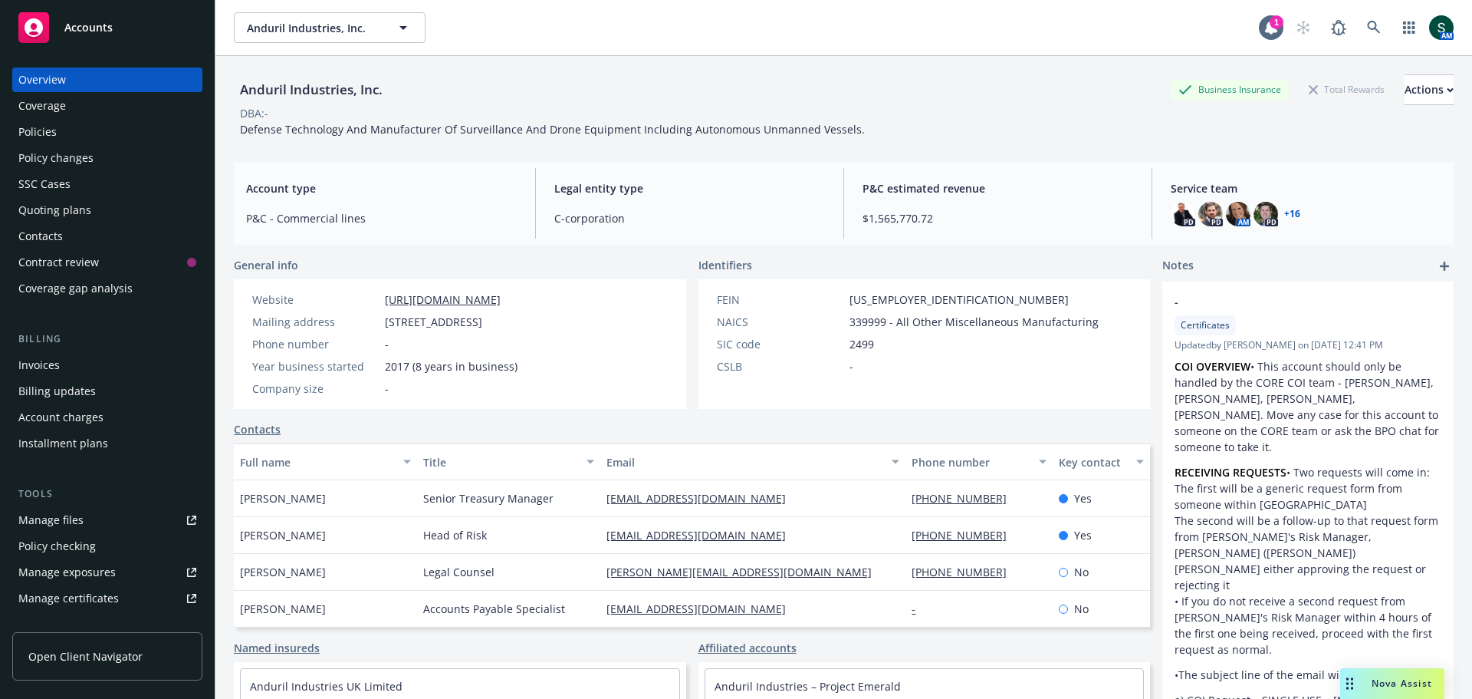
click at [41, 130] on div "Policies" at bounding box center [37, 132] width 38 height 25
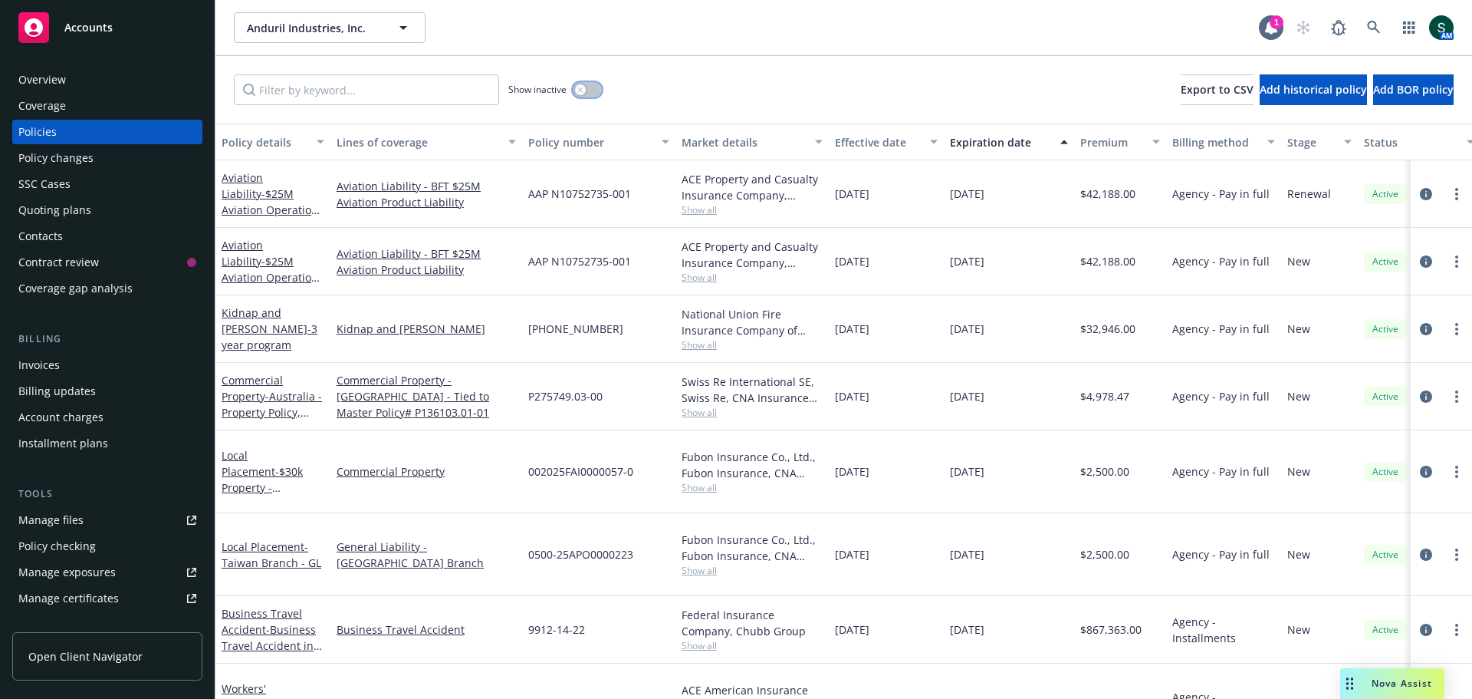
click at [597, 91] on button "button" at bounding box center [587, 89] width 29 height 15
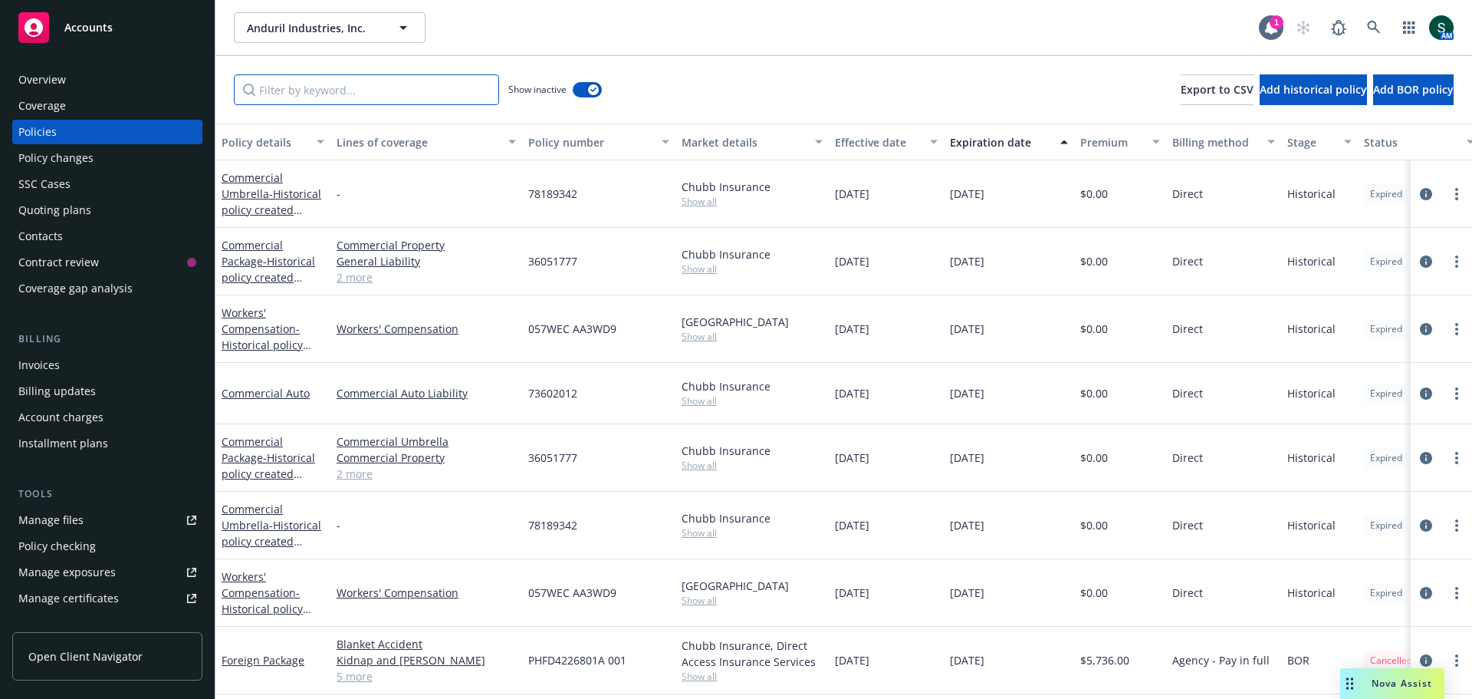
click at [324, 97] on input "Filter by keyword..." at bounding box center [366, 89] width 265 height 31
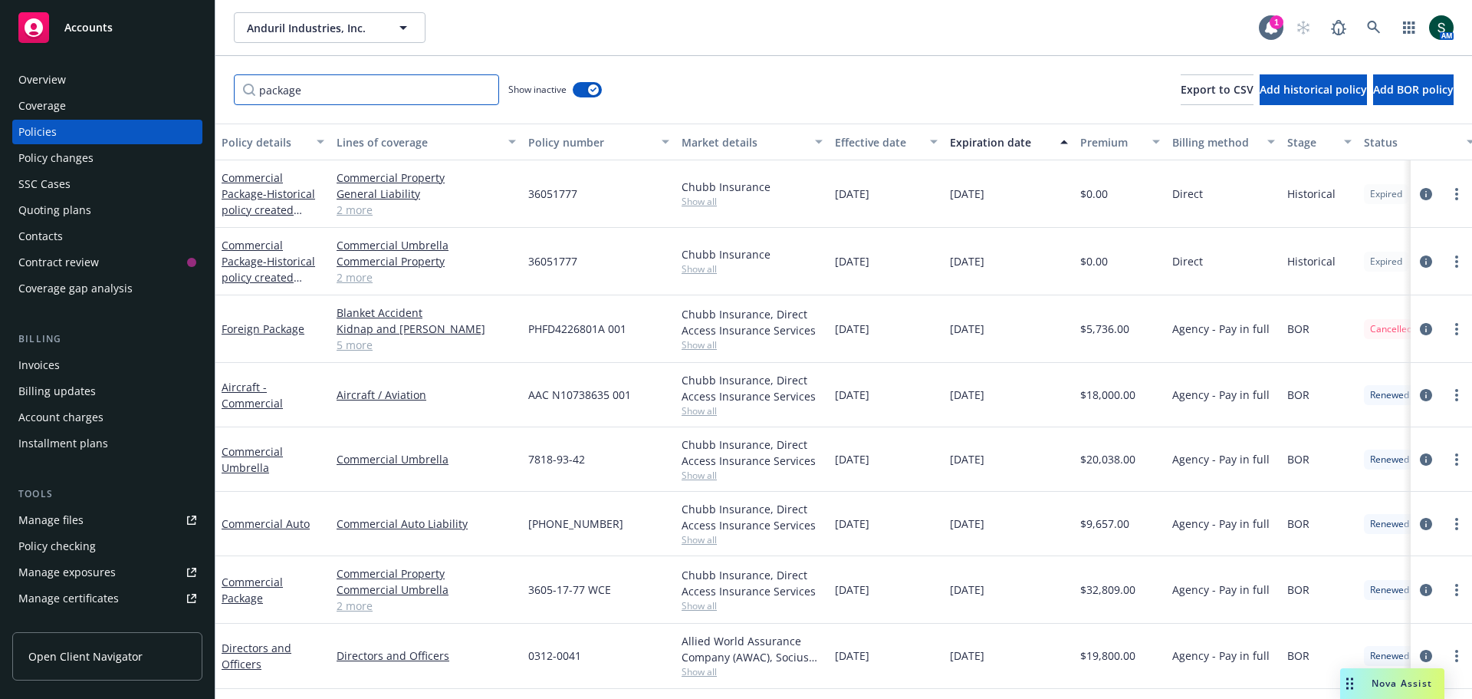
type input "package"
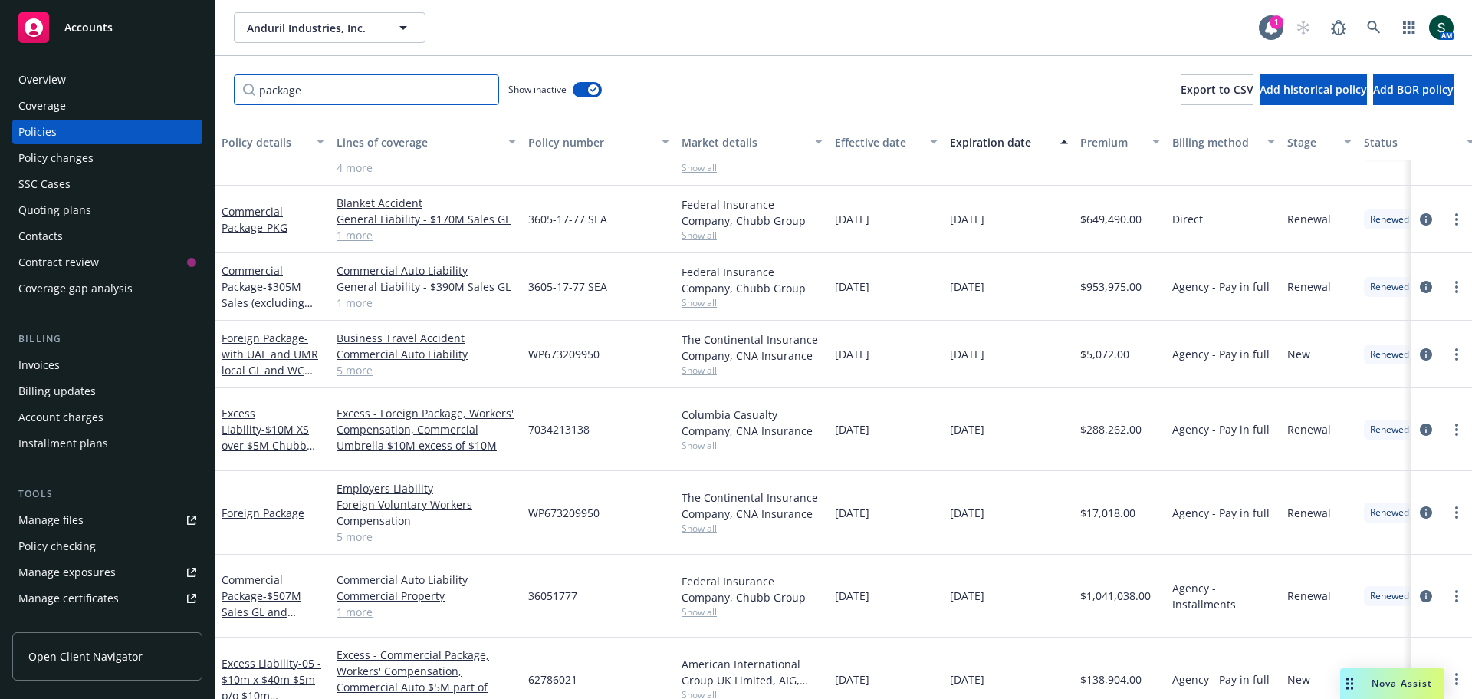
scroll to position [537, 0]
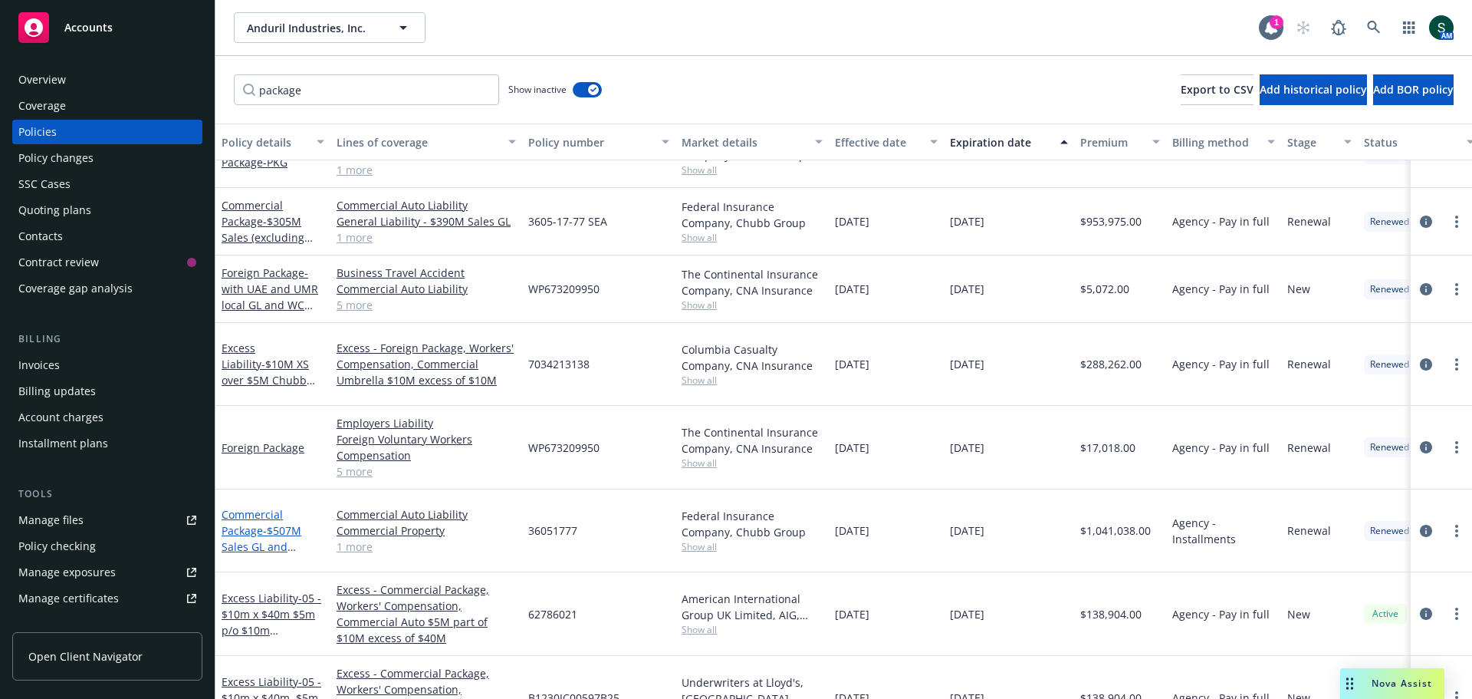
click at [255, 507] on link "Commercial Package - $507M Sales GL and Property" at bounding box center [262, 538] width 80 height 63
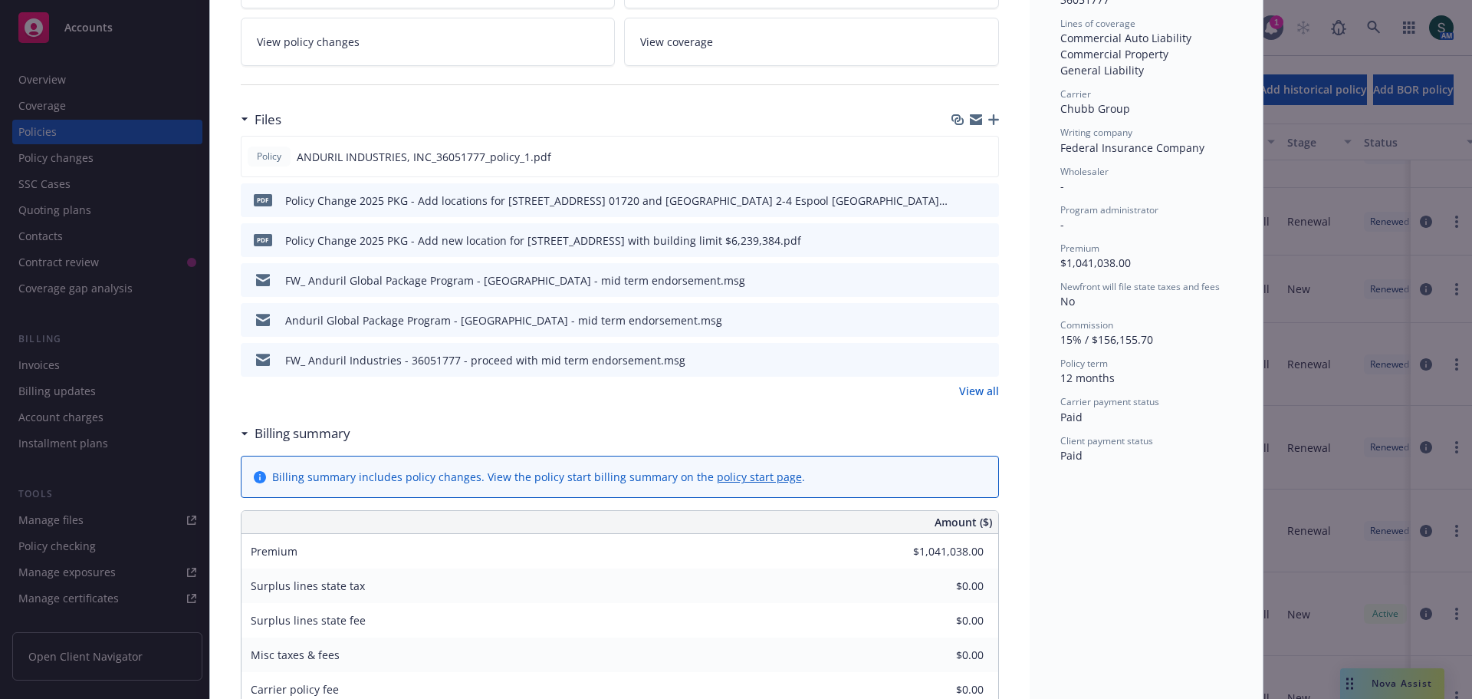
scroll to position [460, 0]
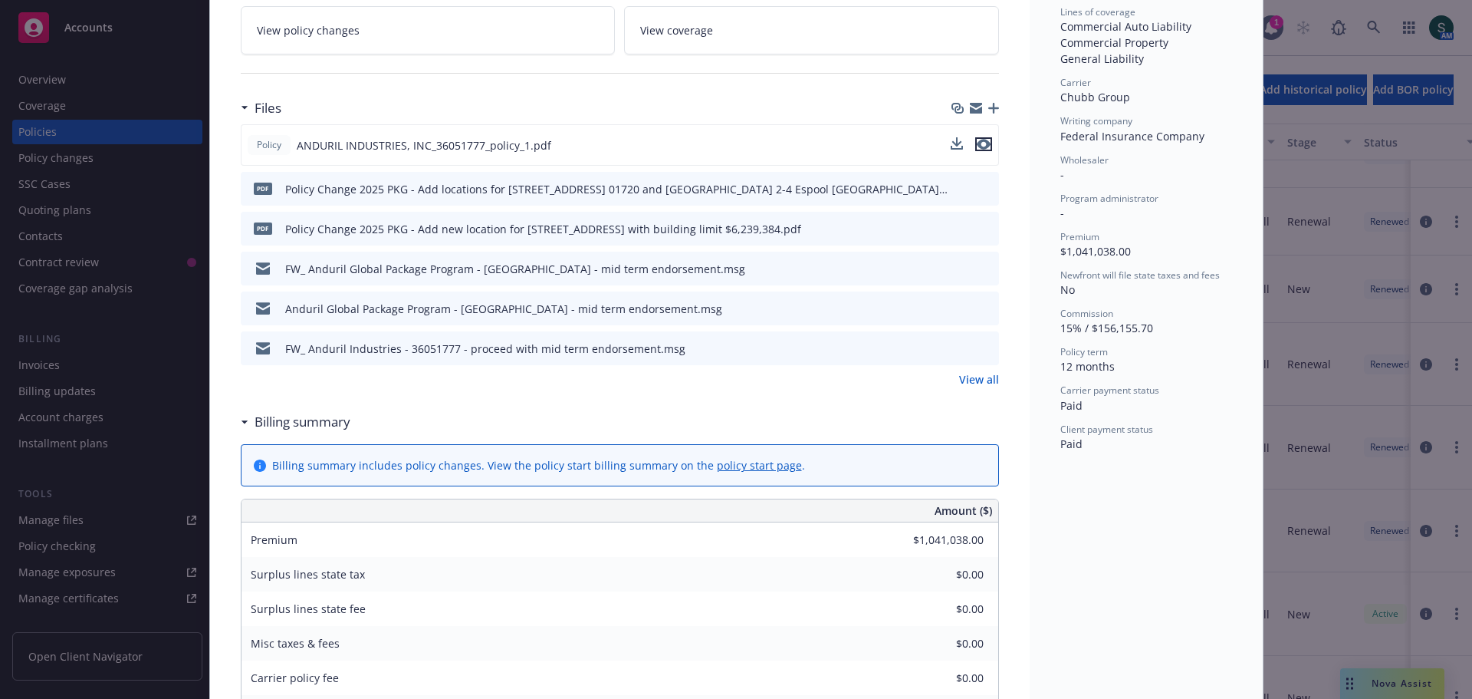
click at [985, 145] on button "preview file" at bounding box center [983, 144] width 17 height 14
